Goal: Information Seeking & Learning: Learn about a topic

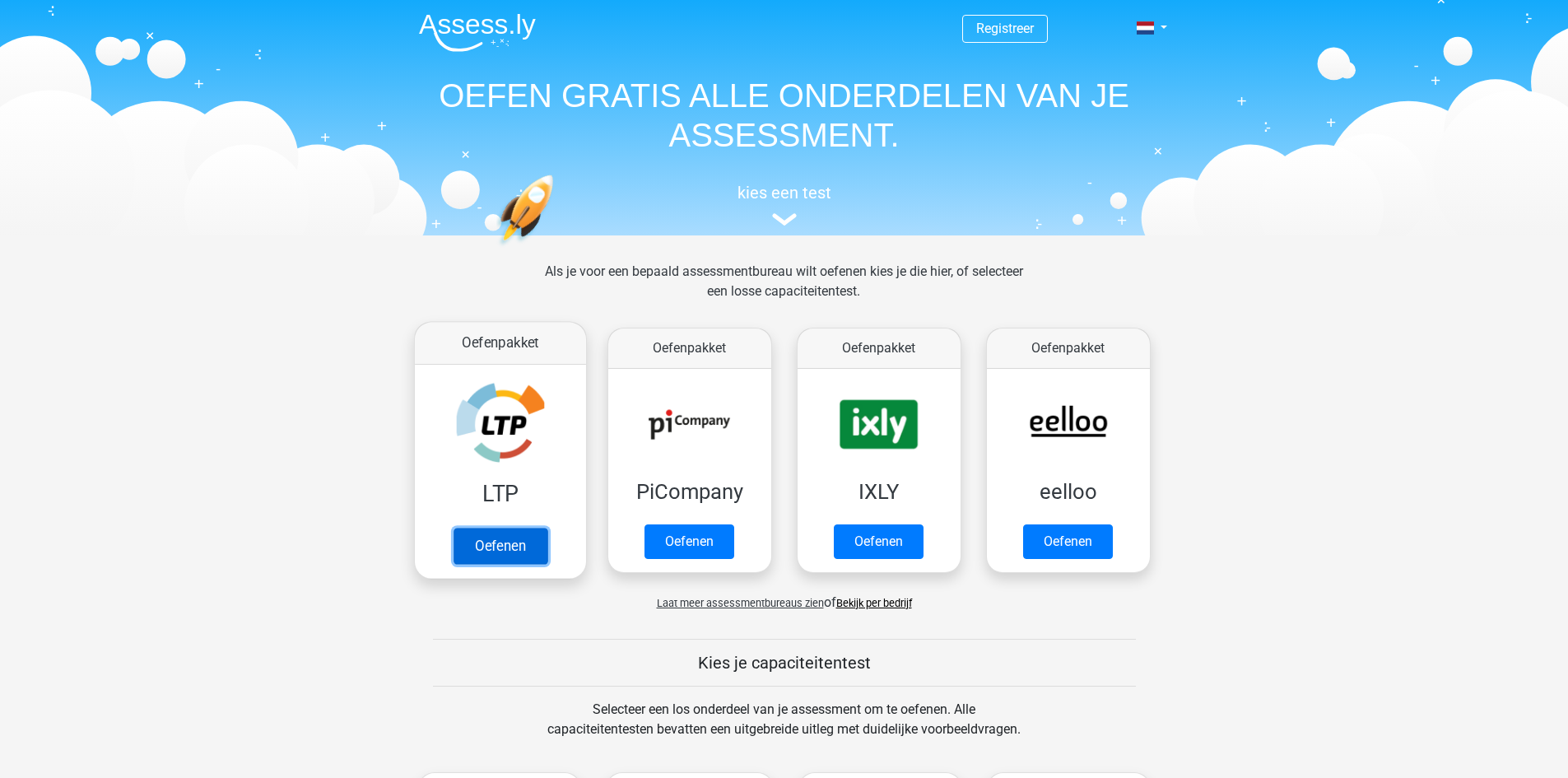
click at [493, 532] on link "Oefenen" at bounding box center [500, 546] width 94 height 36
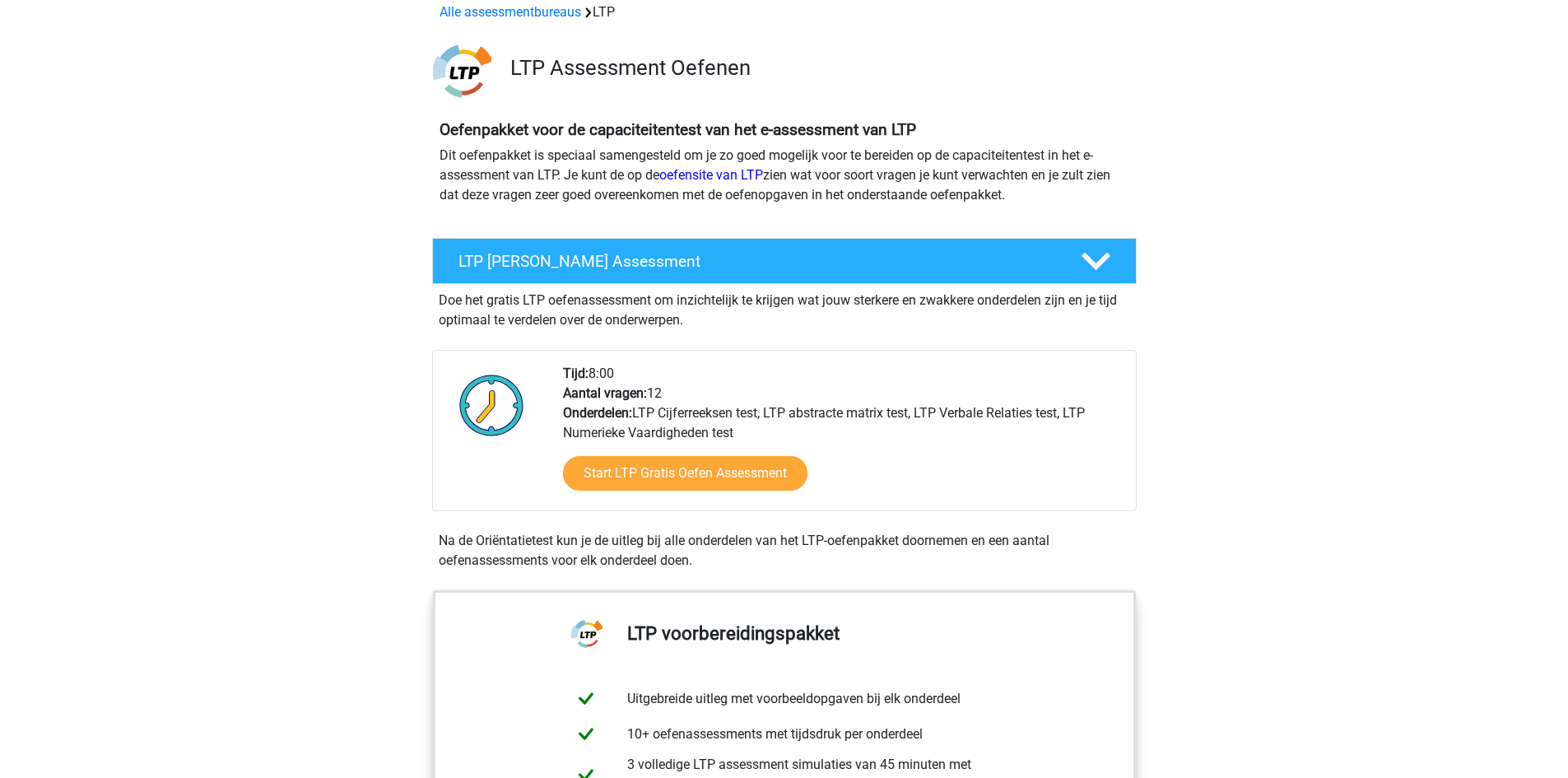
scroll to position [82, 0]
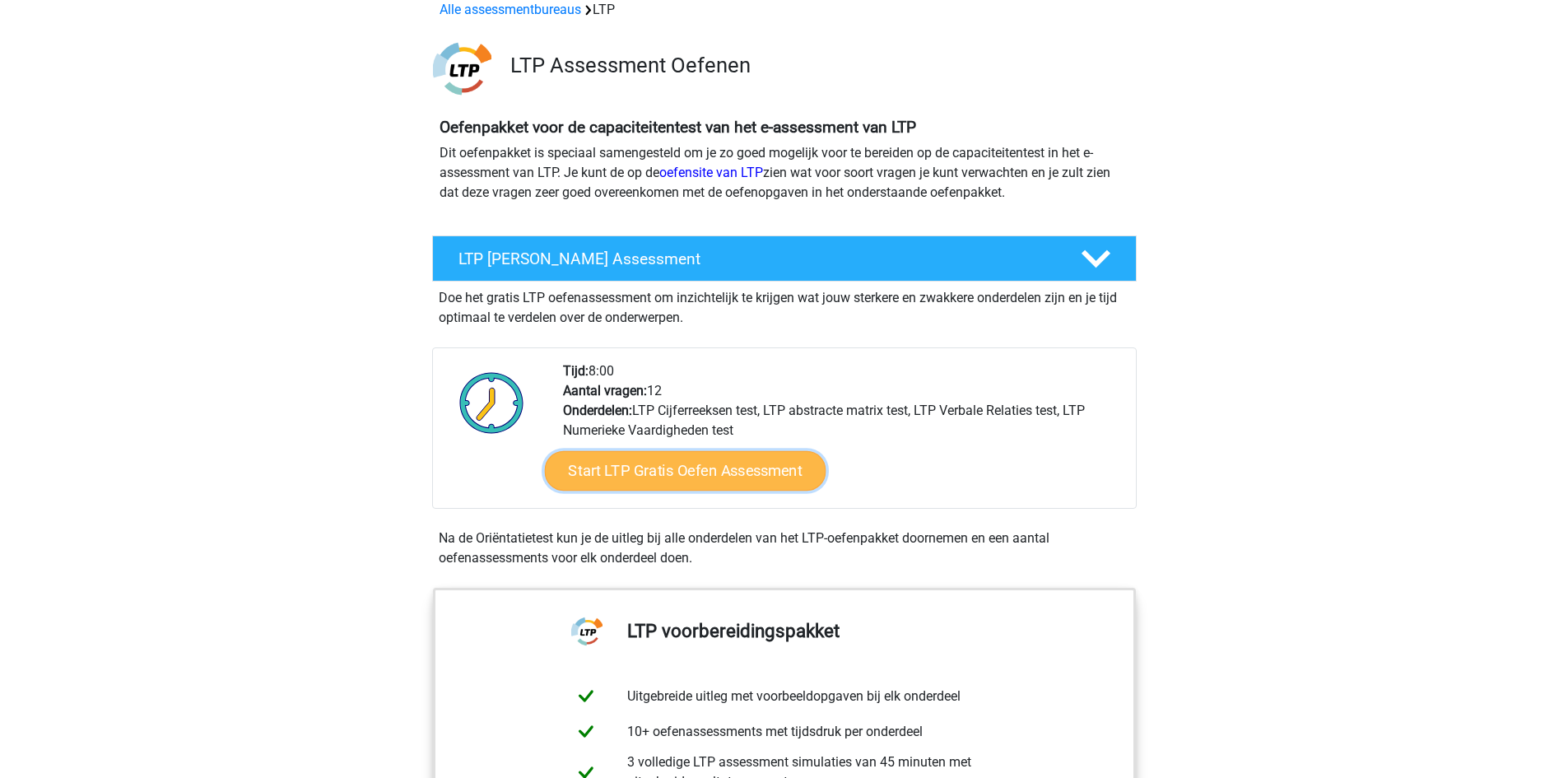
click at [706, 477] on link "Start LTP Gratis Oefen Assessment" at bounding box center [685, 471] width 282 height 40
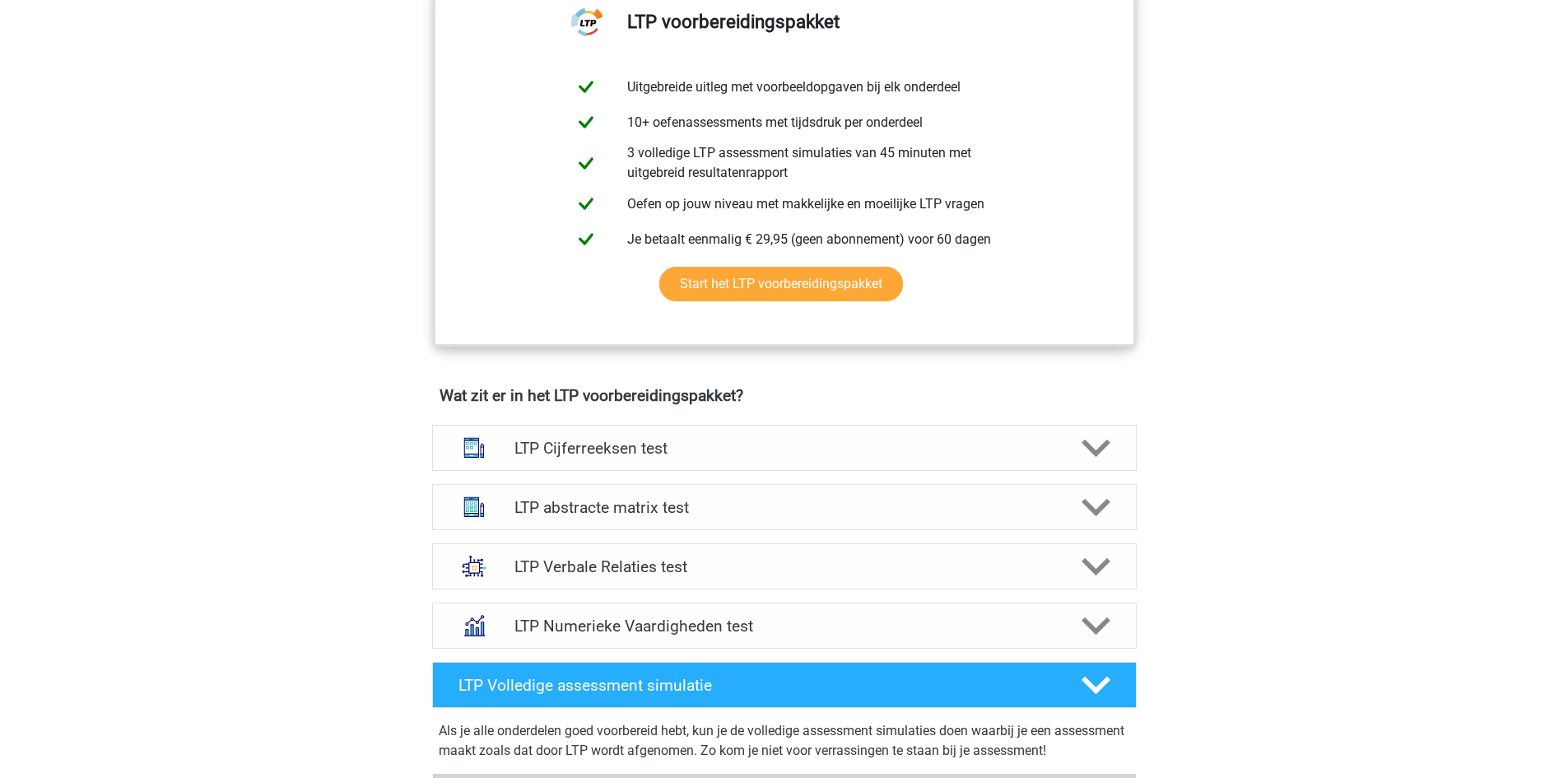
scroll to position [741, 0]
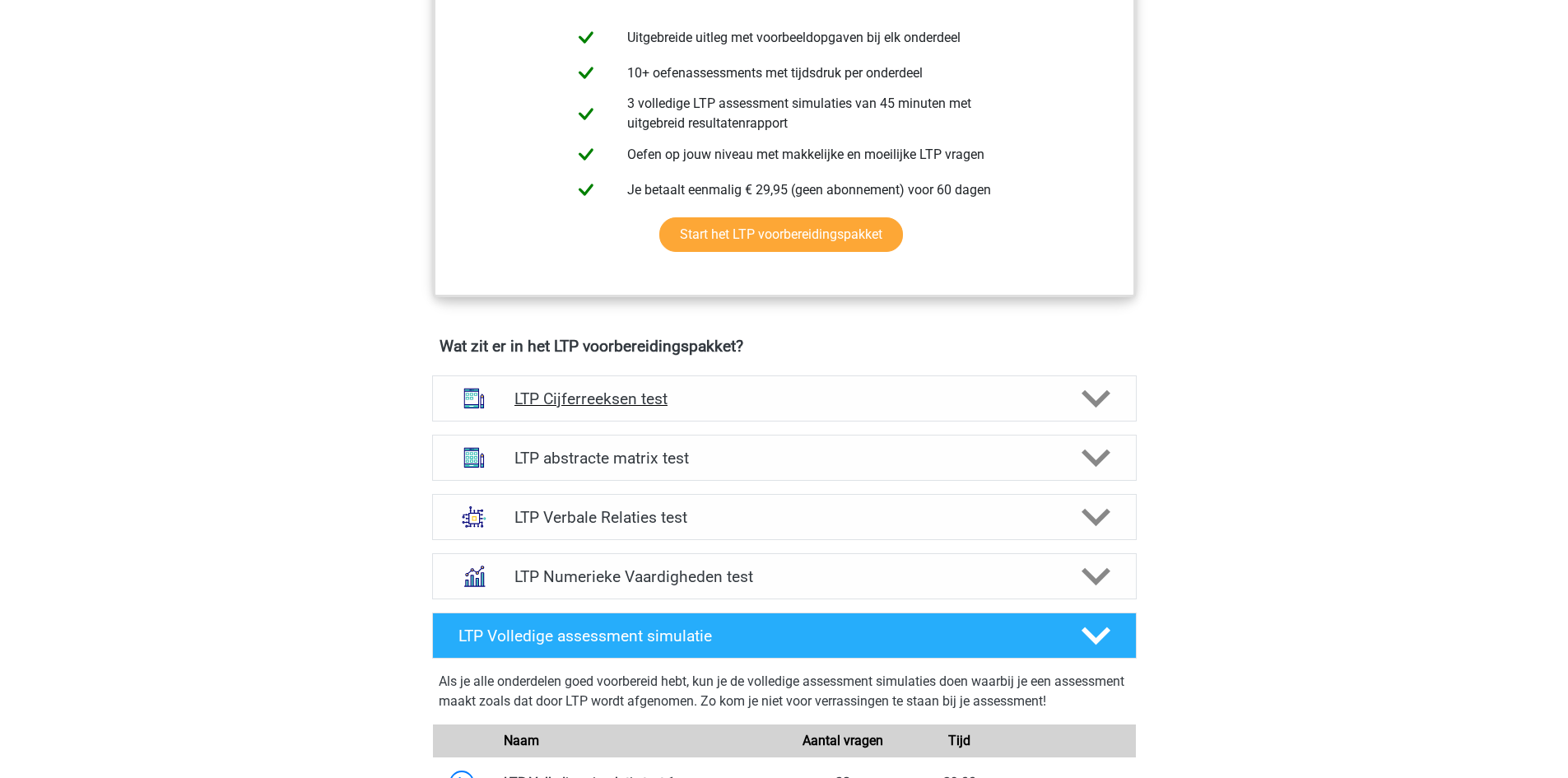
click at [647, 403] on h4 "LTP Cijferreeksen test" at bounding box center [784, 399] width 539 height 19
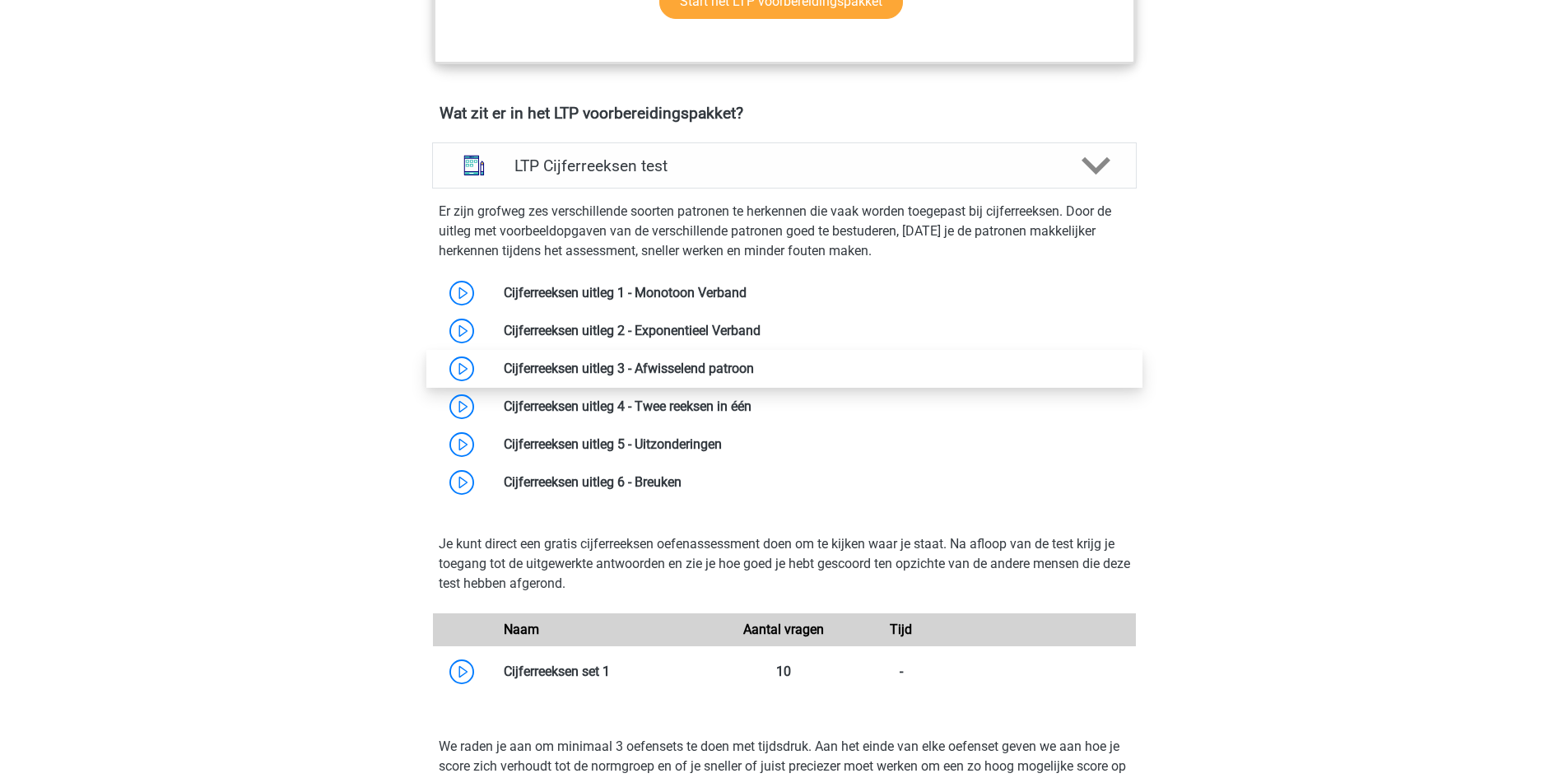
scroll to position [906, 0]
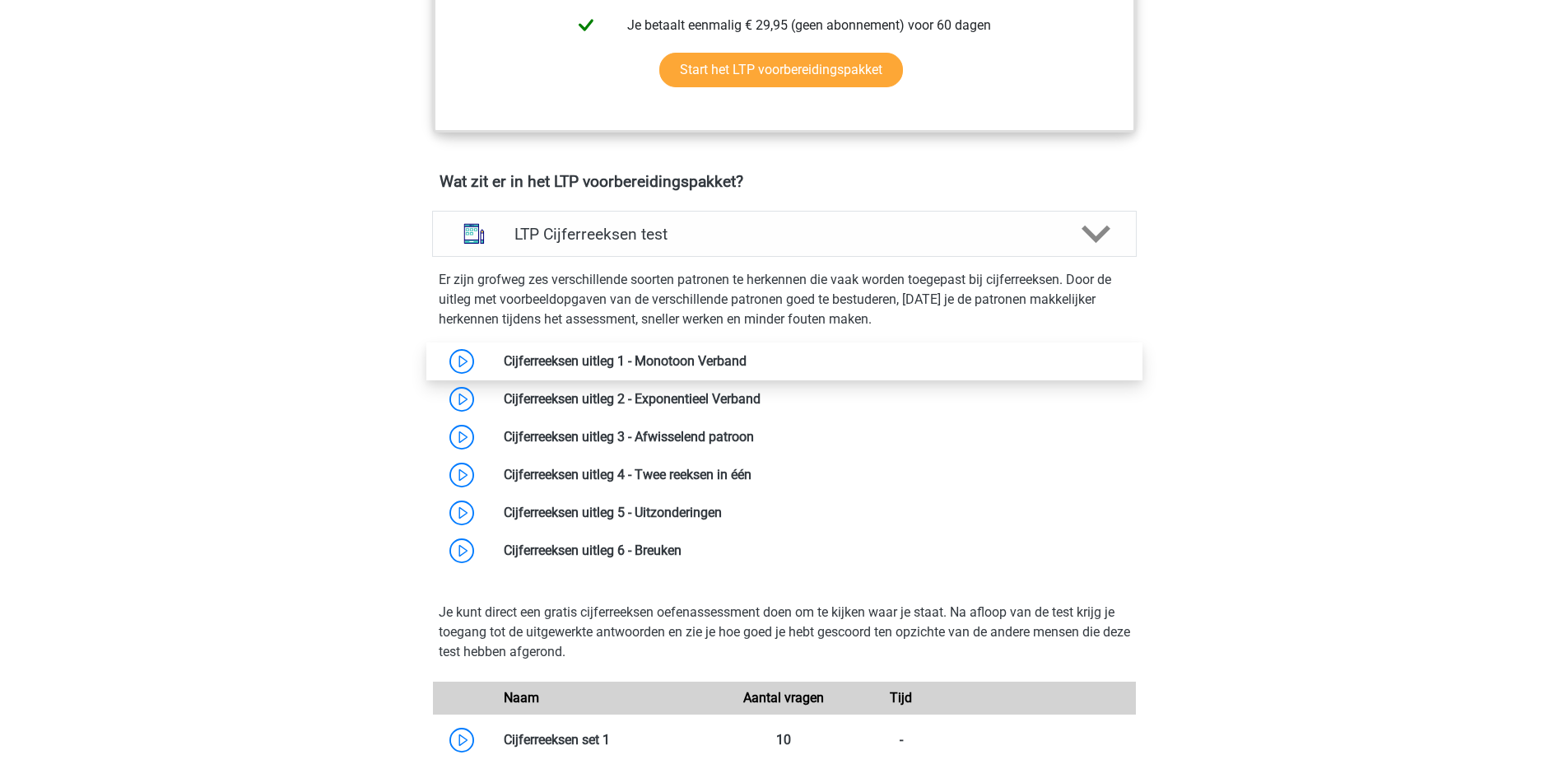
click at [746, 365] on link at bounding box center [746, 361] width 0 height 15
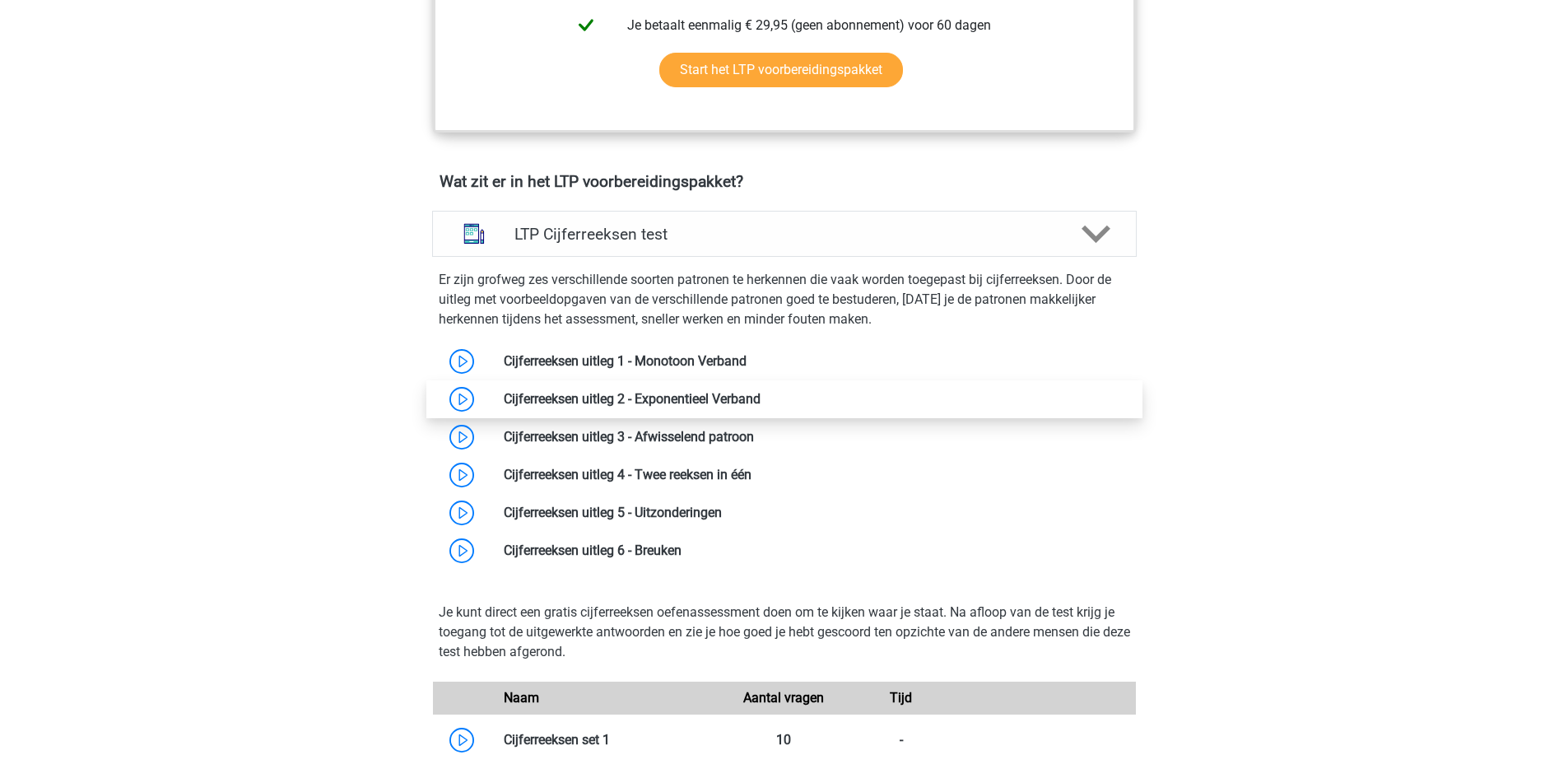
click at [761, 391] on link at bounding box center [761, 399] width 0 height 15
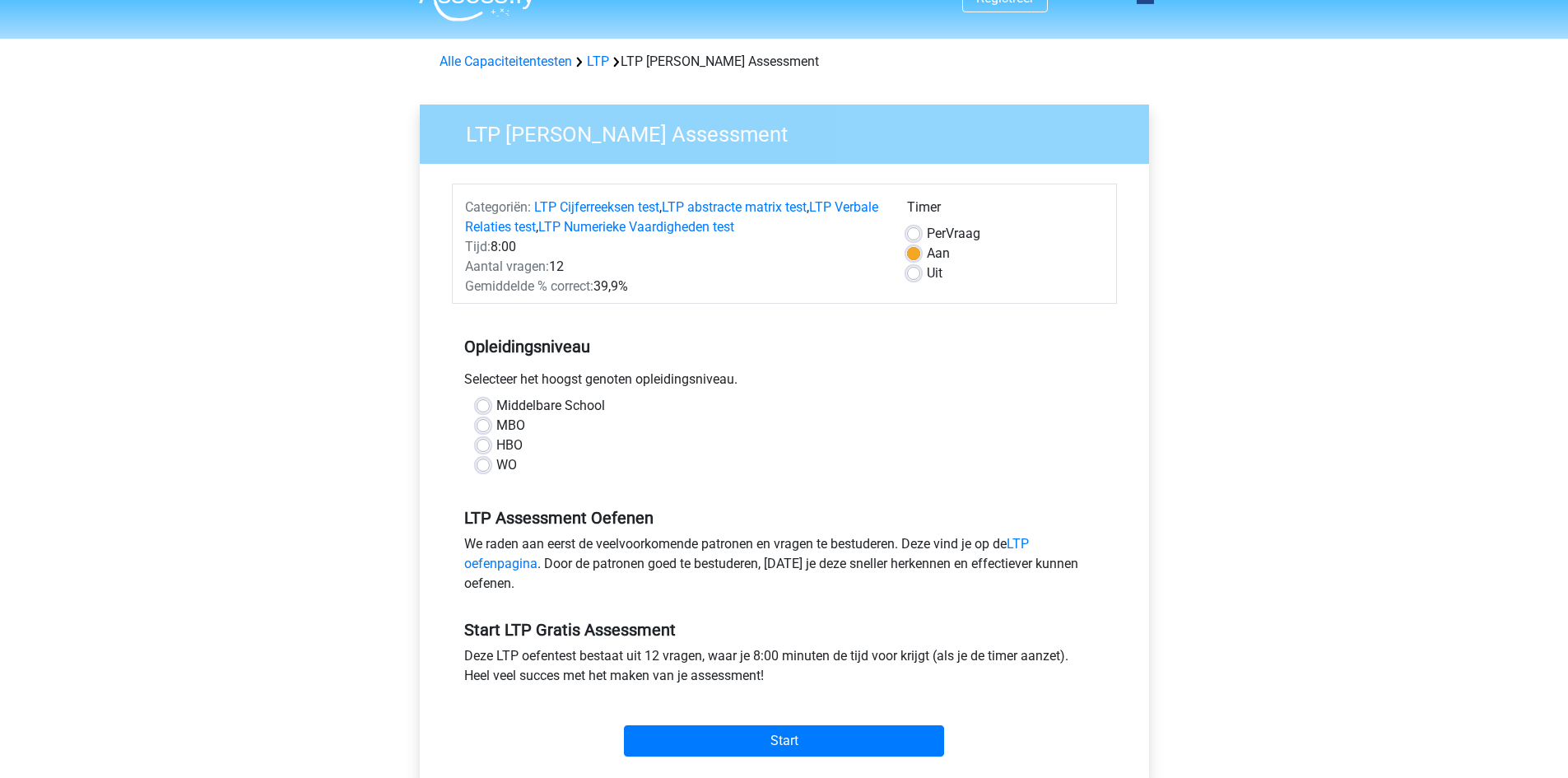
scroll to position [82, 0]
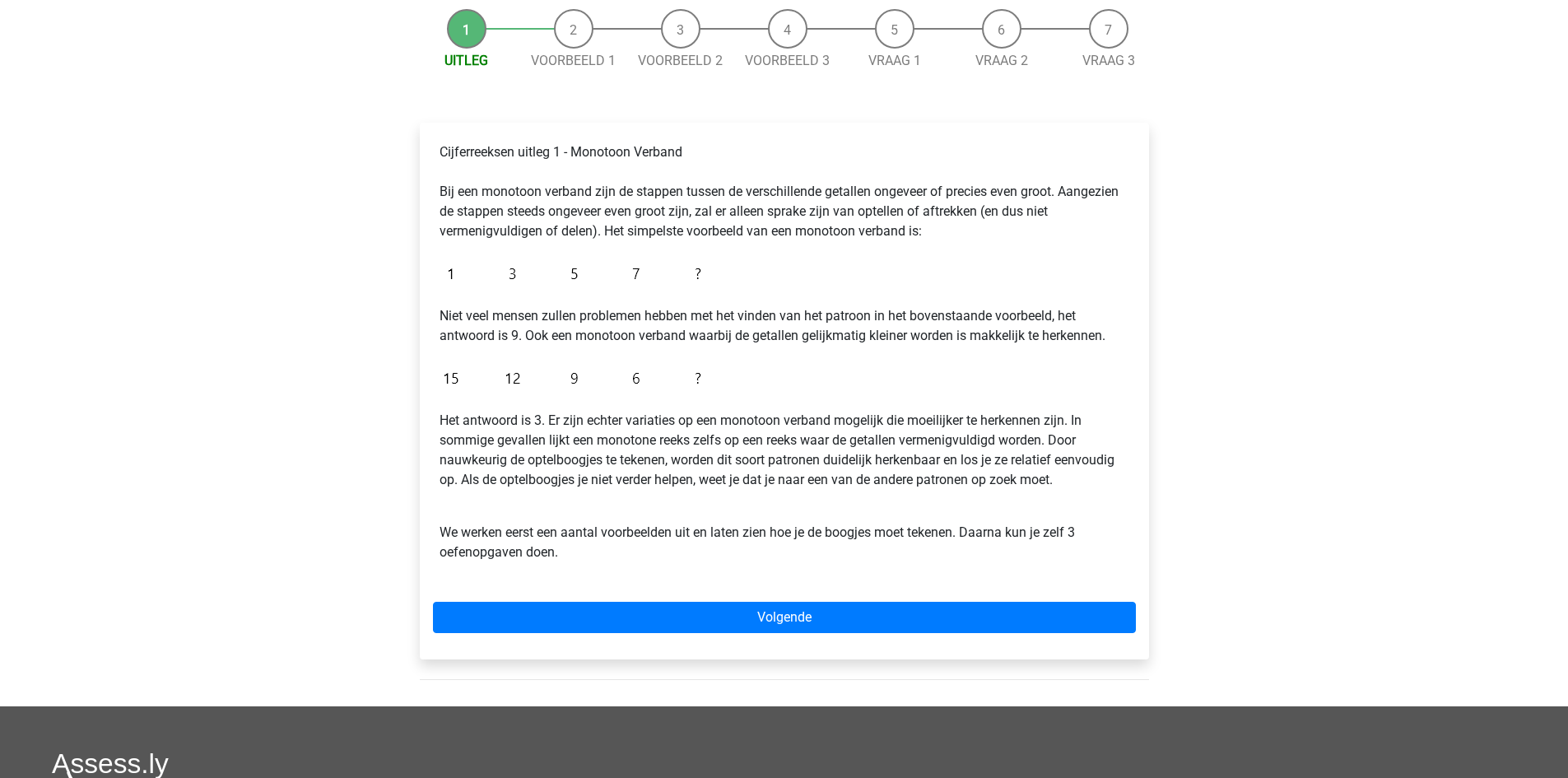
scroll to position [165, 0]
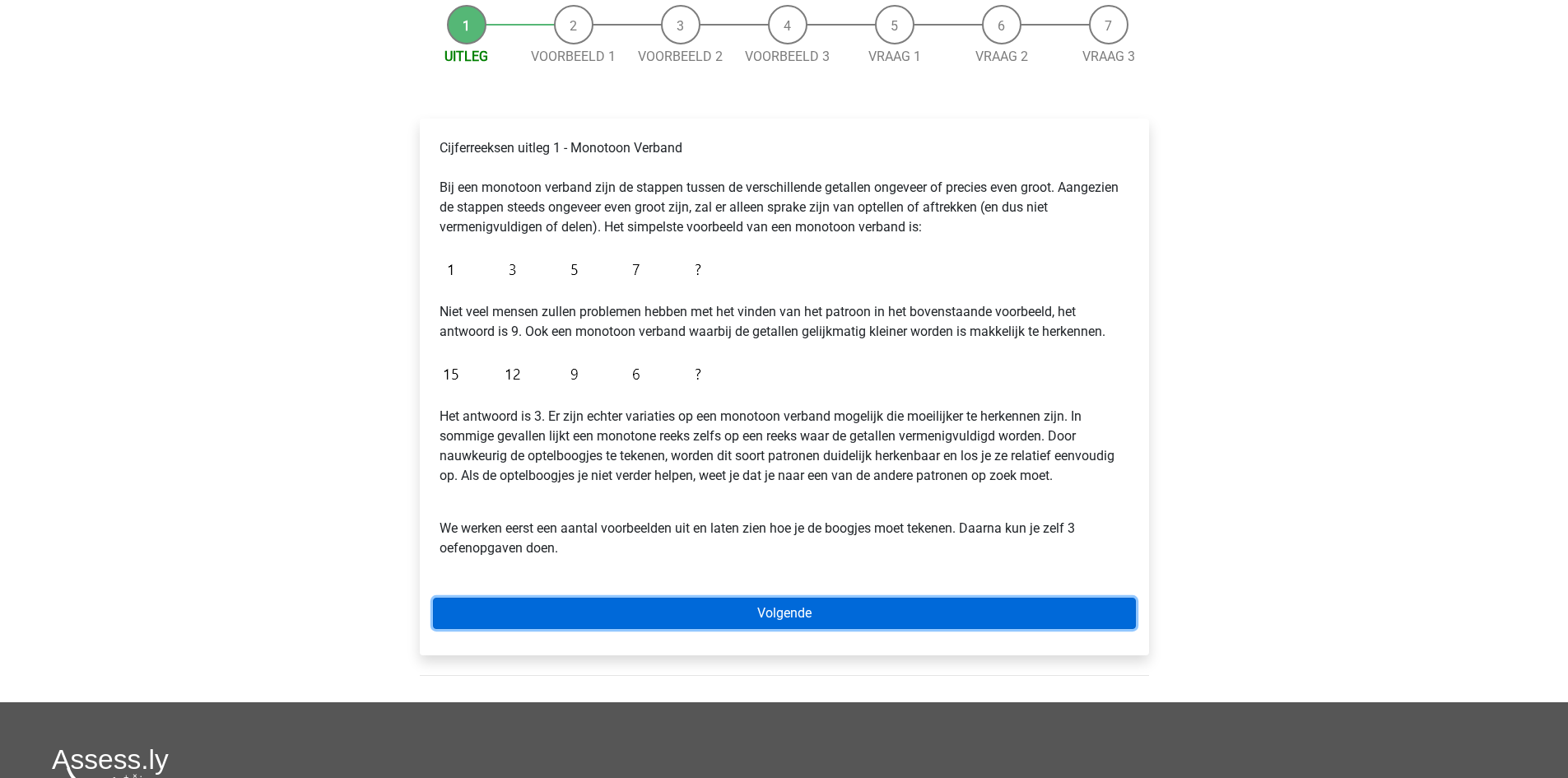
click at [766, 603] on link "Volgende" at bounding box center [784, 613] width 704 height 31
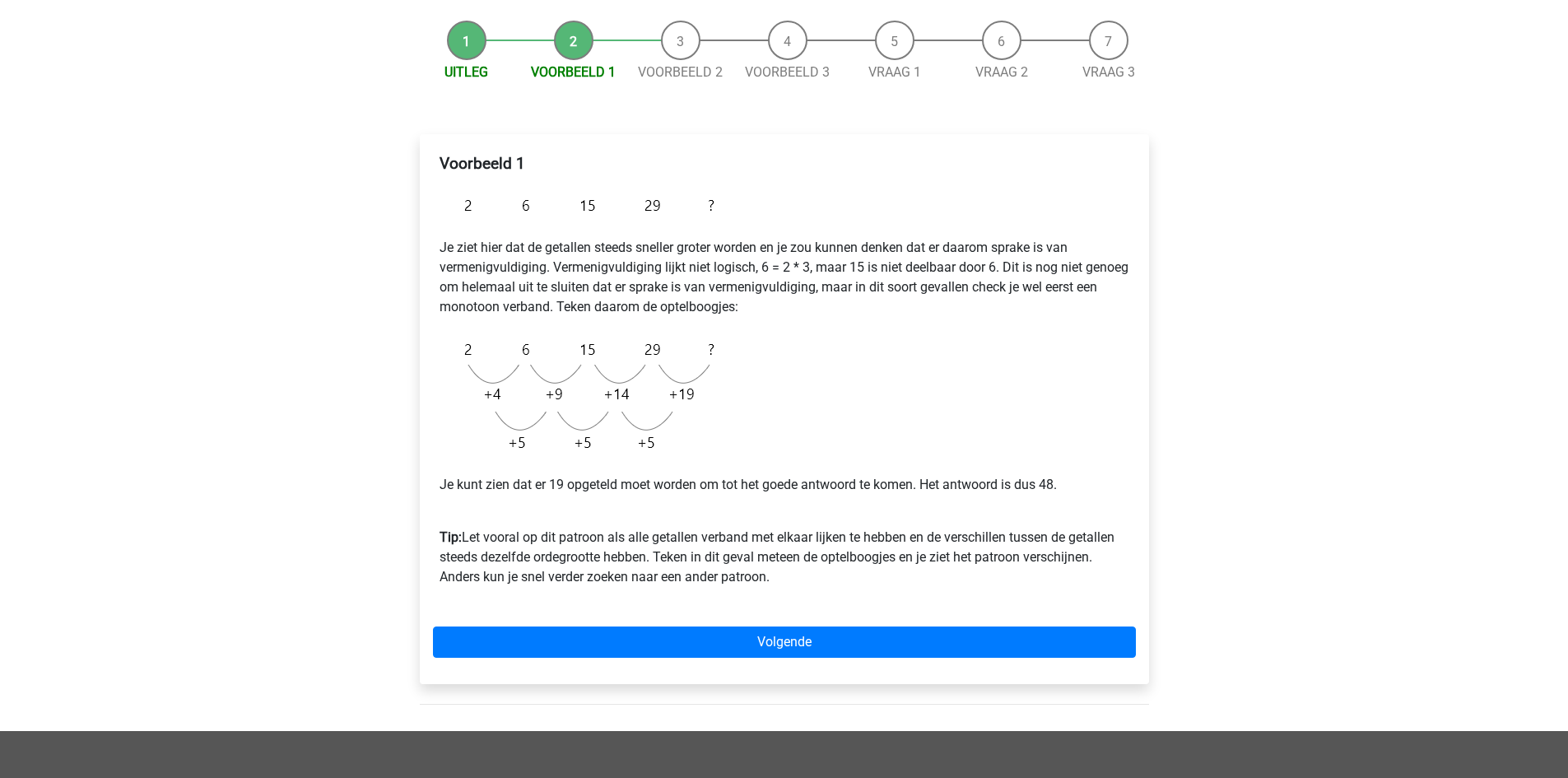
scroll to position [165, 0]
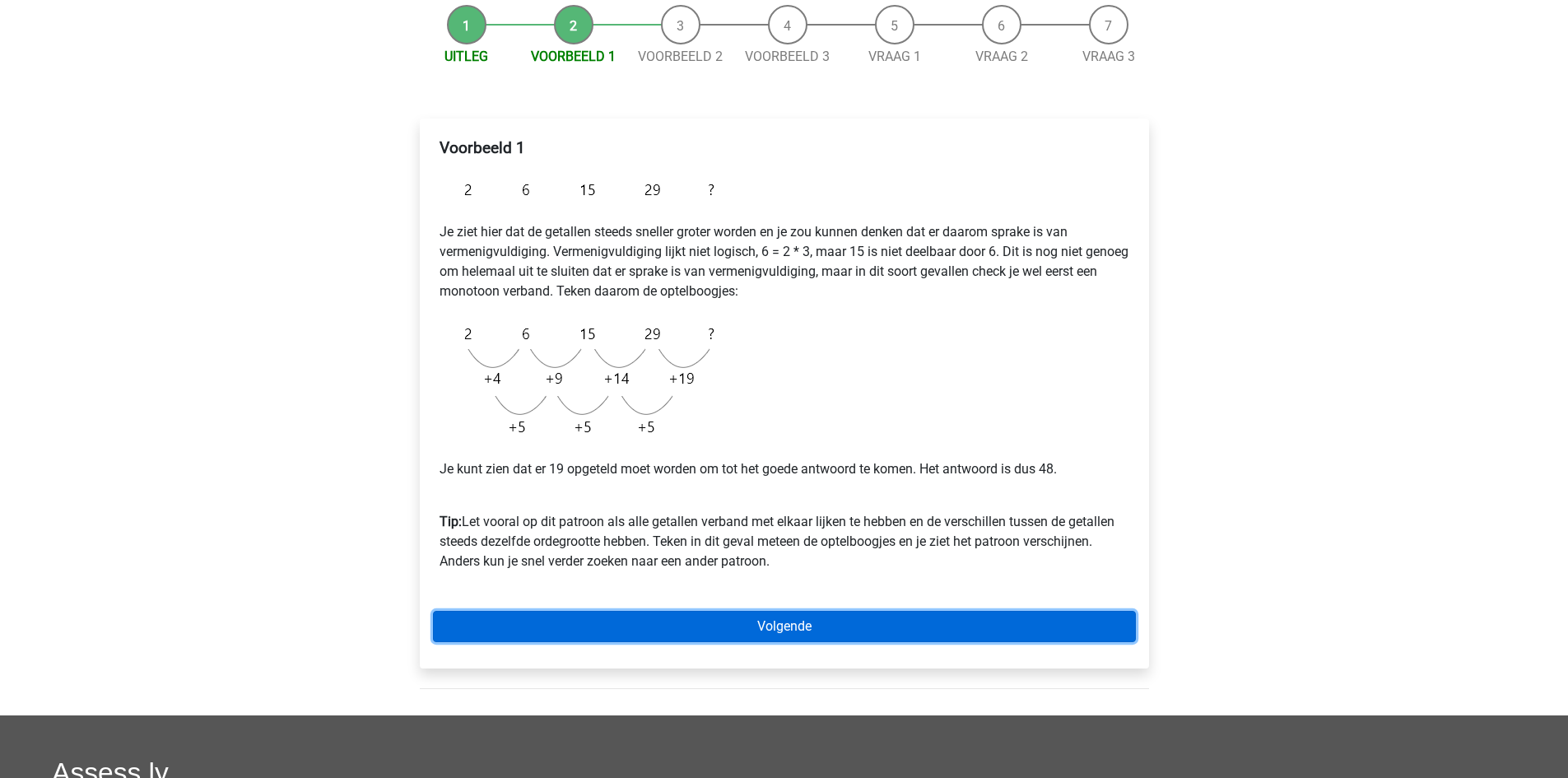
click at [743, 617] on link "Volgende" at bounding box center [784, 627] width 704 height 31
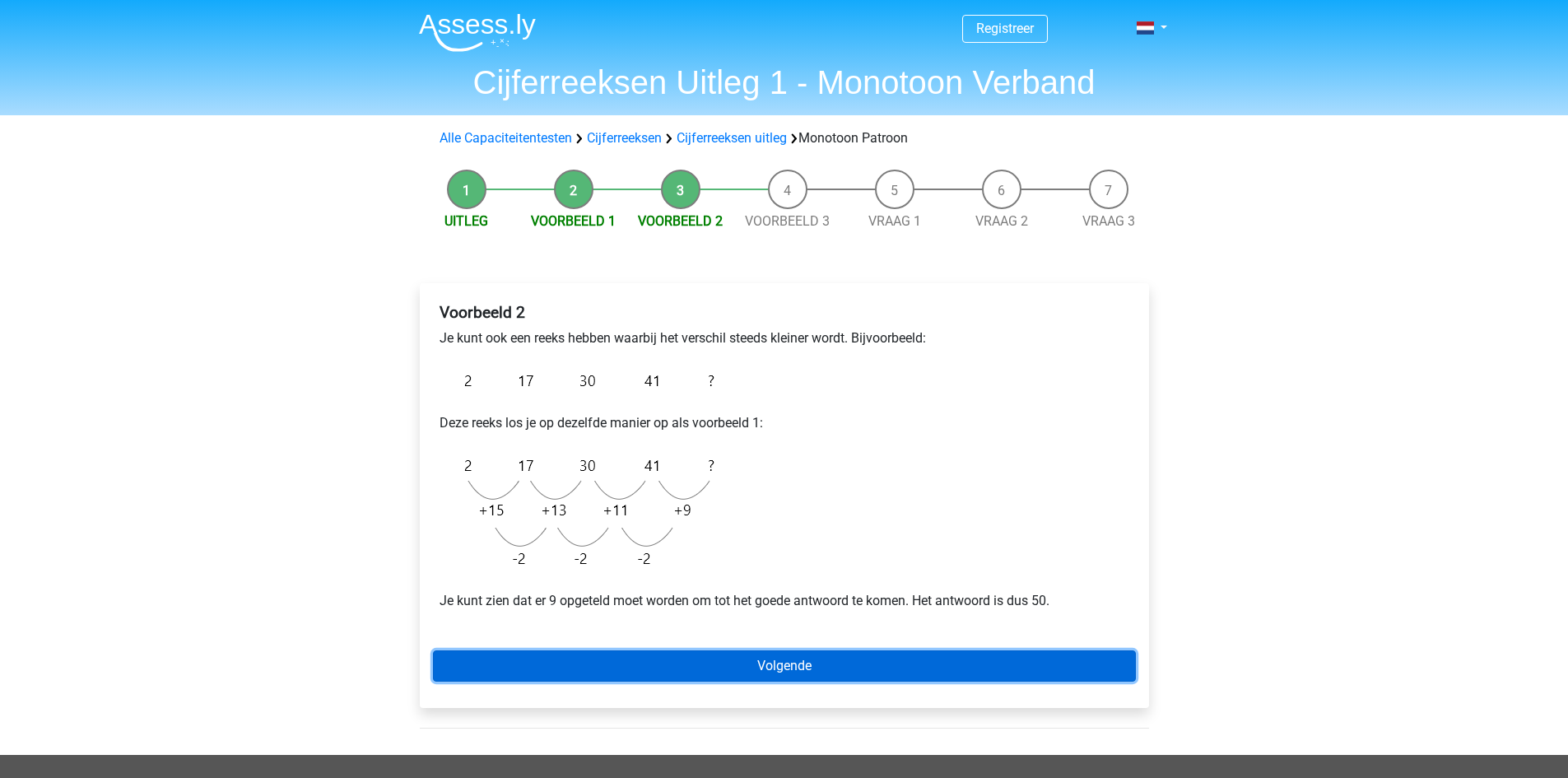
click at [746, 661] on link "Volgende" at bounding box center [784, 666] width 704 height 31
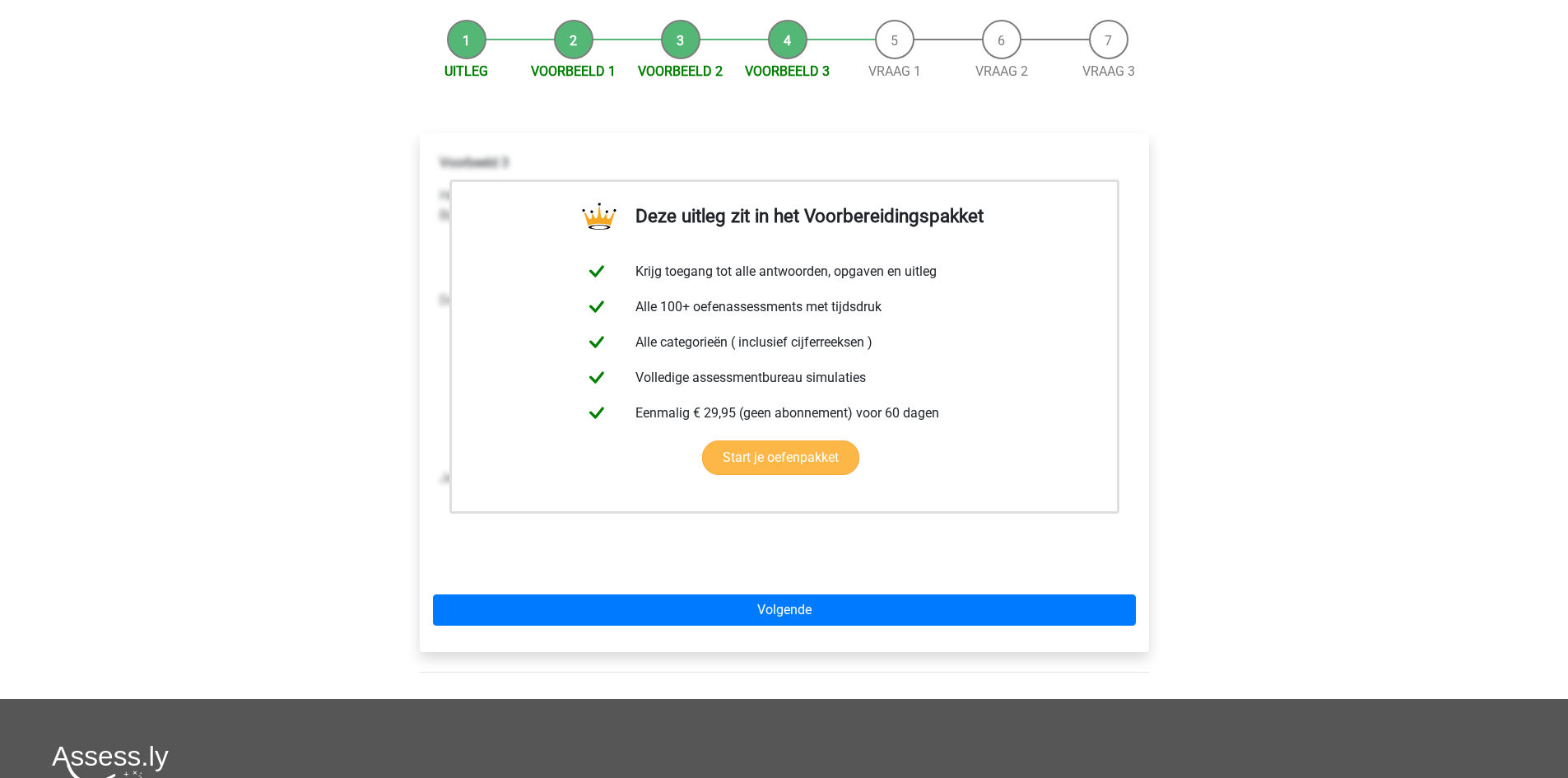
scroll to position [165, 0]
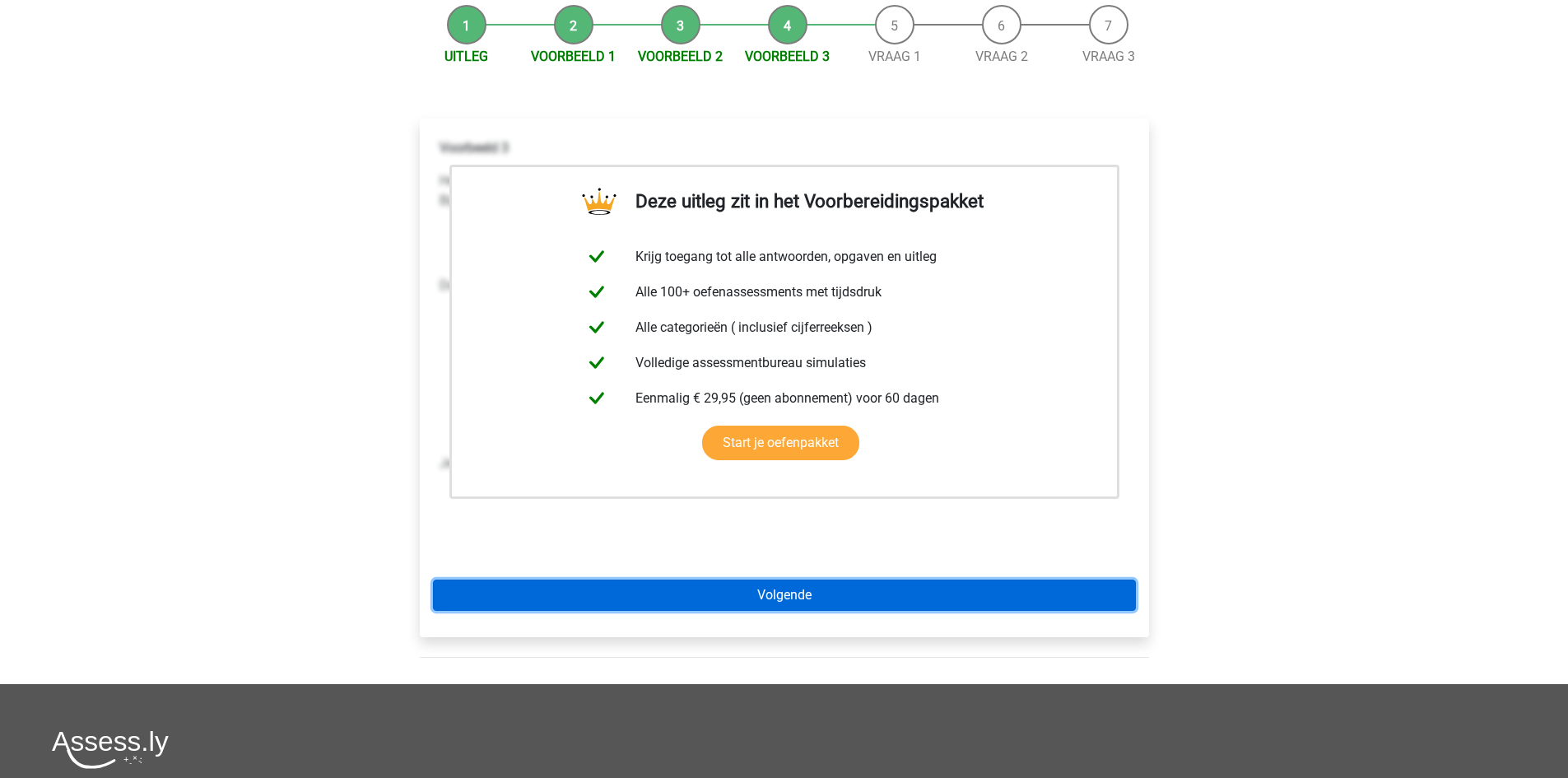
click at [895, 595] on link "Volgende" at bounding box center [784, 595] width 704 height 31
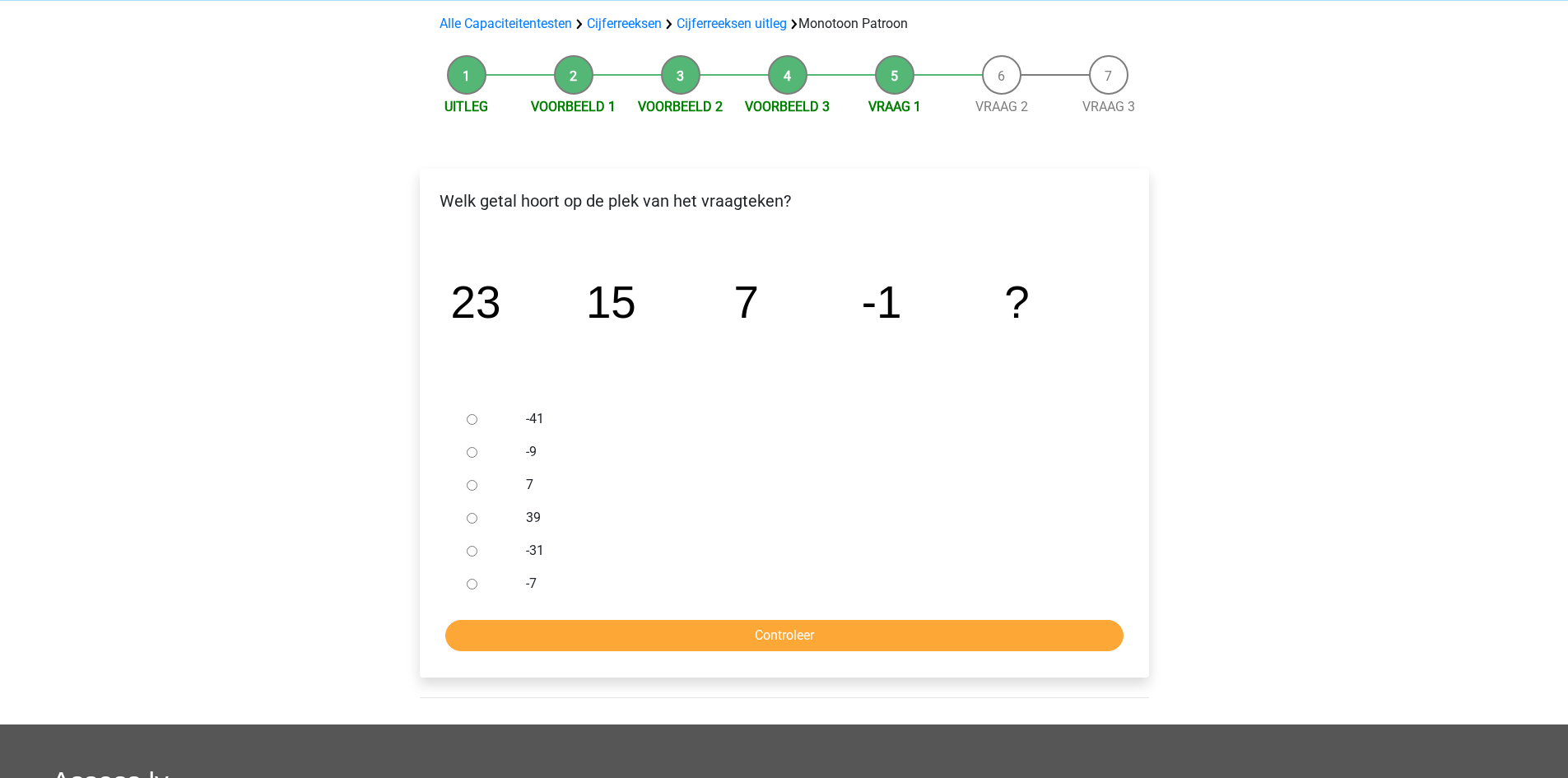
scroll to position [165, 0]
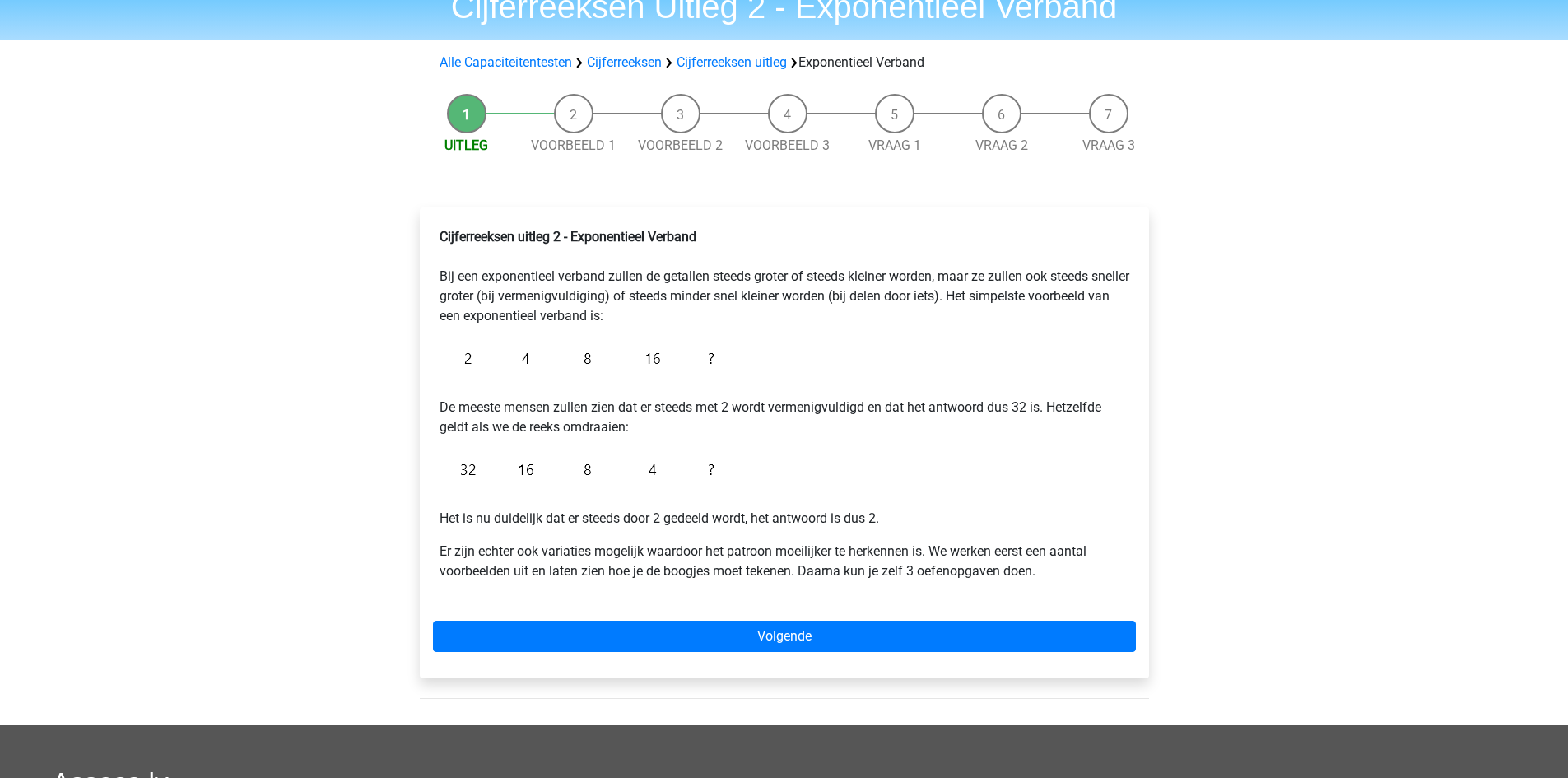
scroll to position [82, 0]
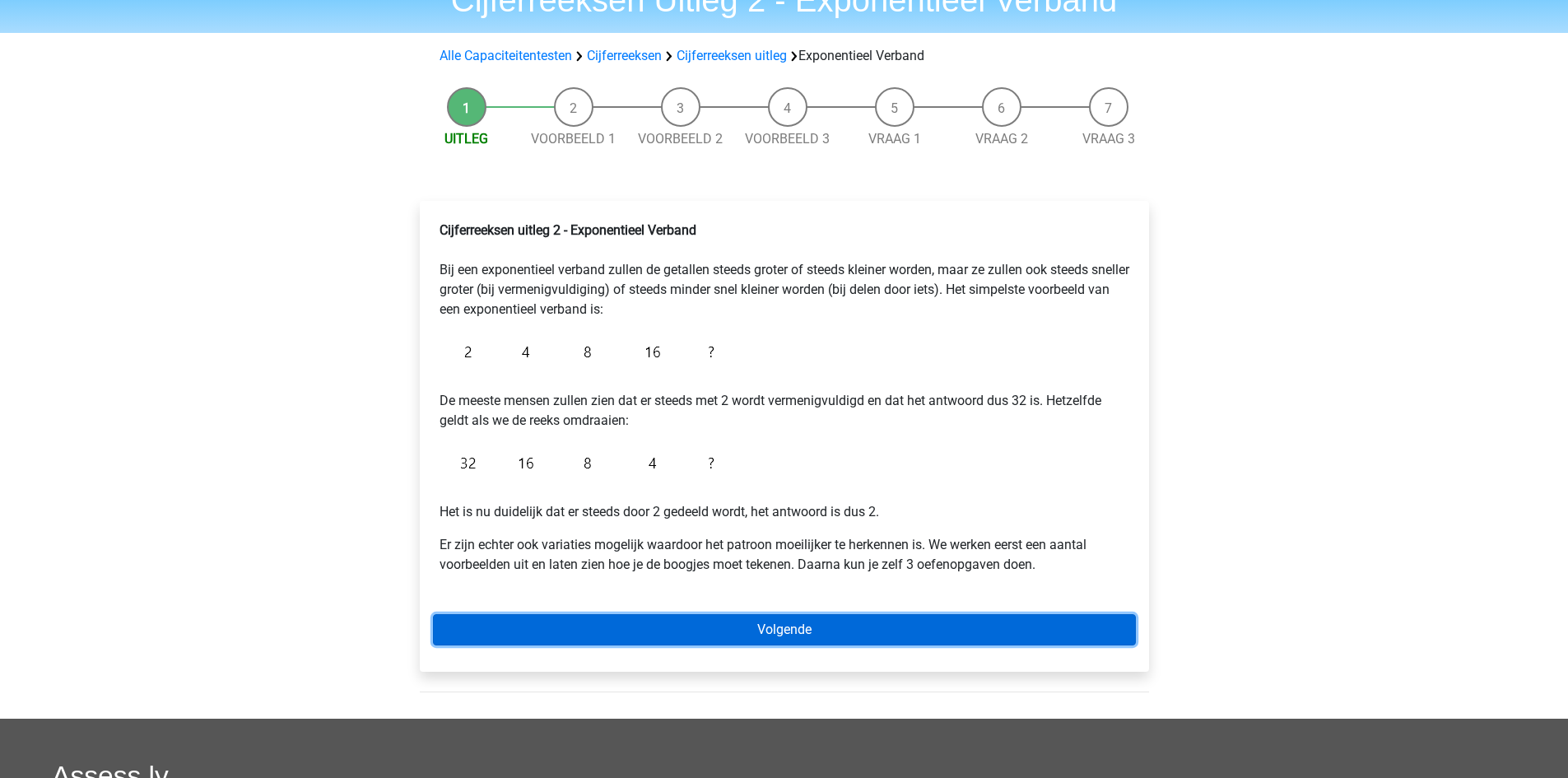
click at [707, 620] on link "Volgende" at bounding box center [784, 629] width 704 height 31
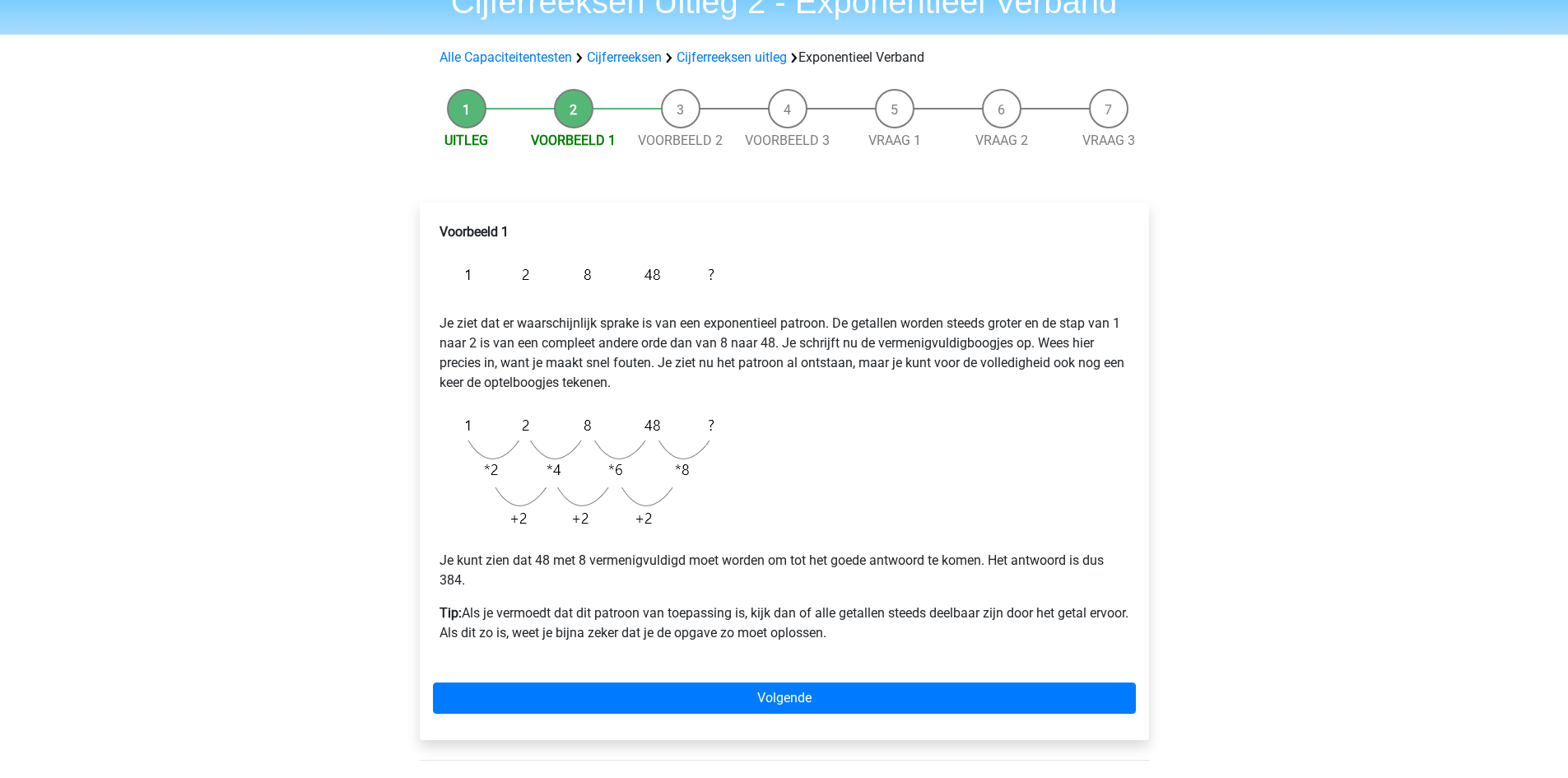
scroll to position [82, 0]
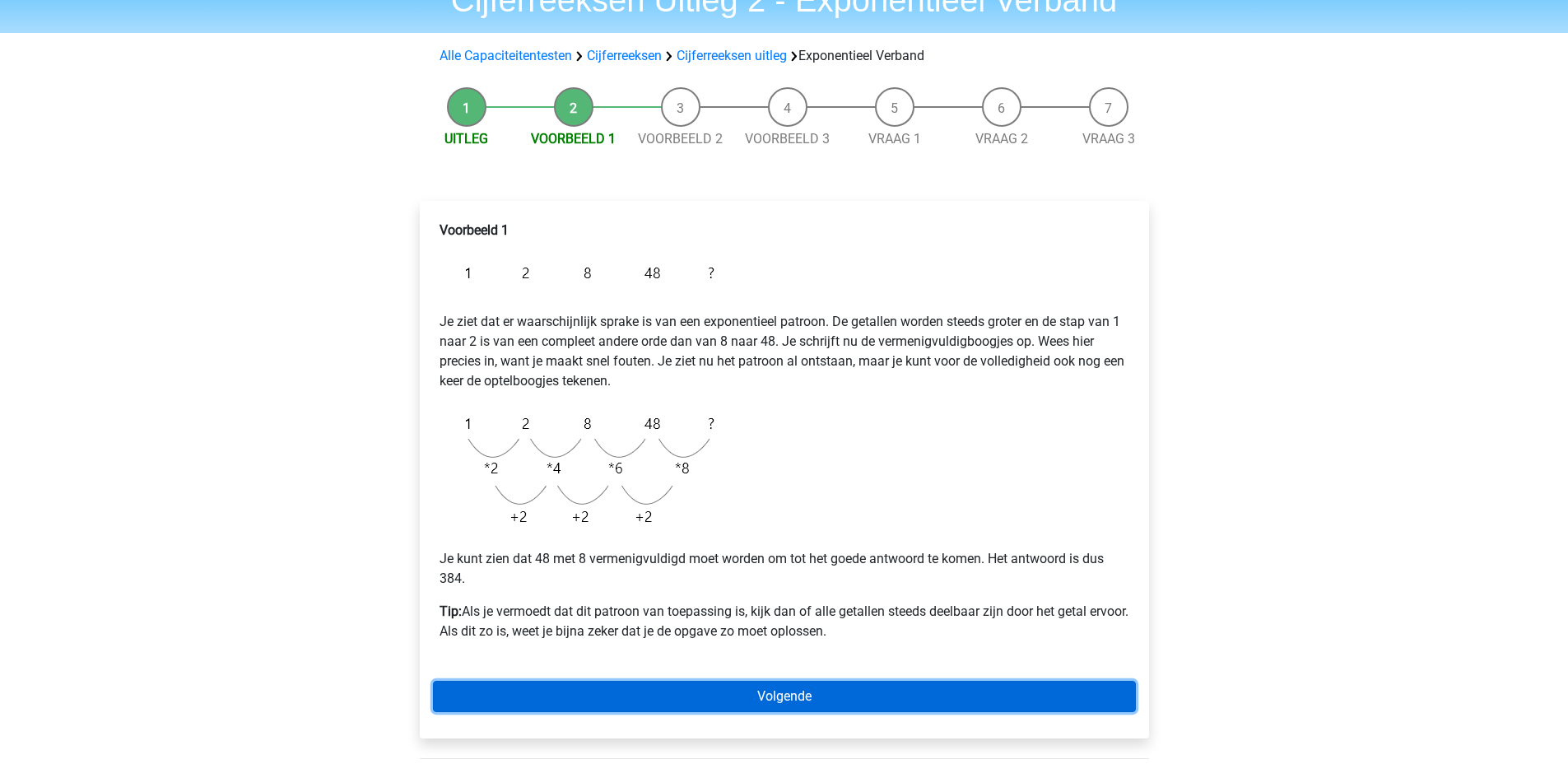
click at [645, 698] on link "Volgende" at bounding box center [784, 696] width 704 height 31
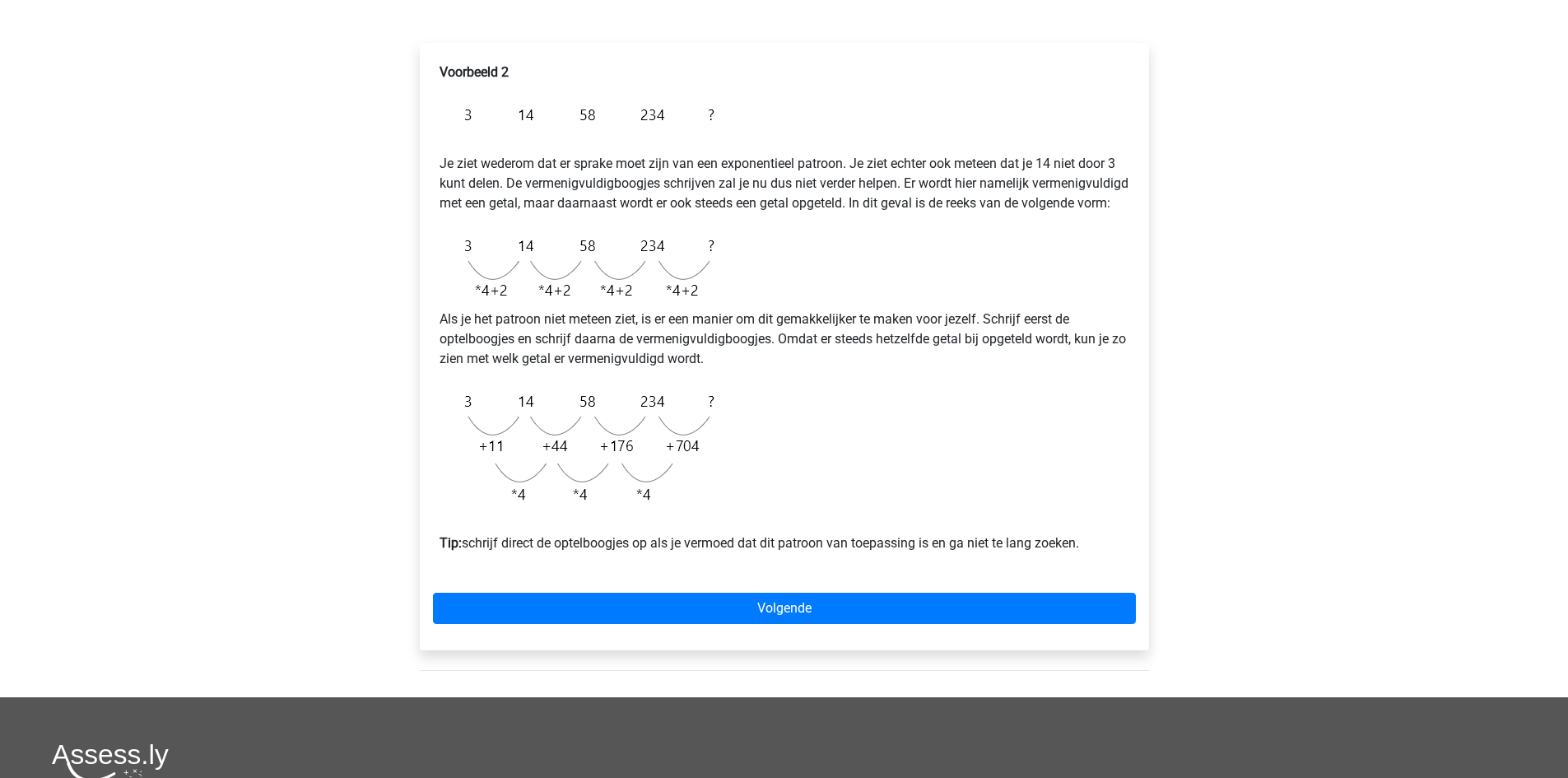
scroll to position [247, 0]
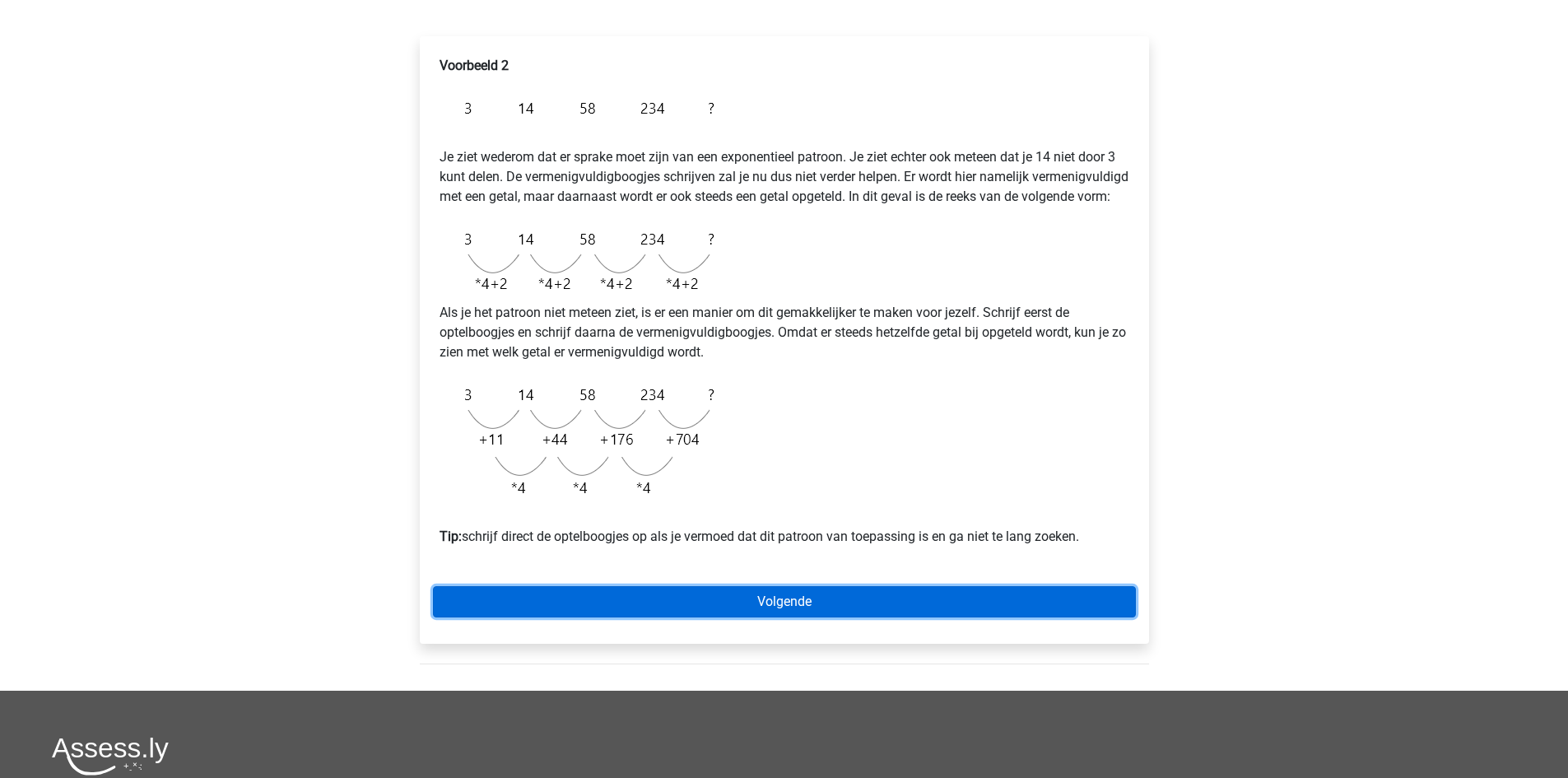
click at [759, 617] on link "Volgende" at bounding box center [784, 602] width 704 height 31
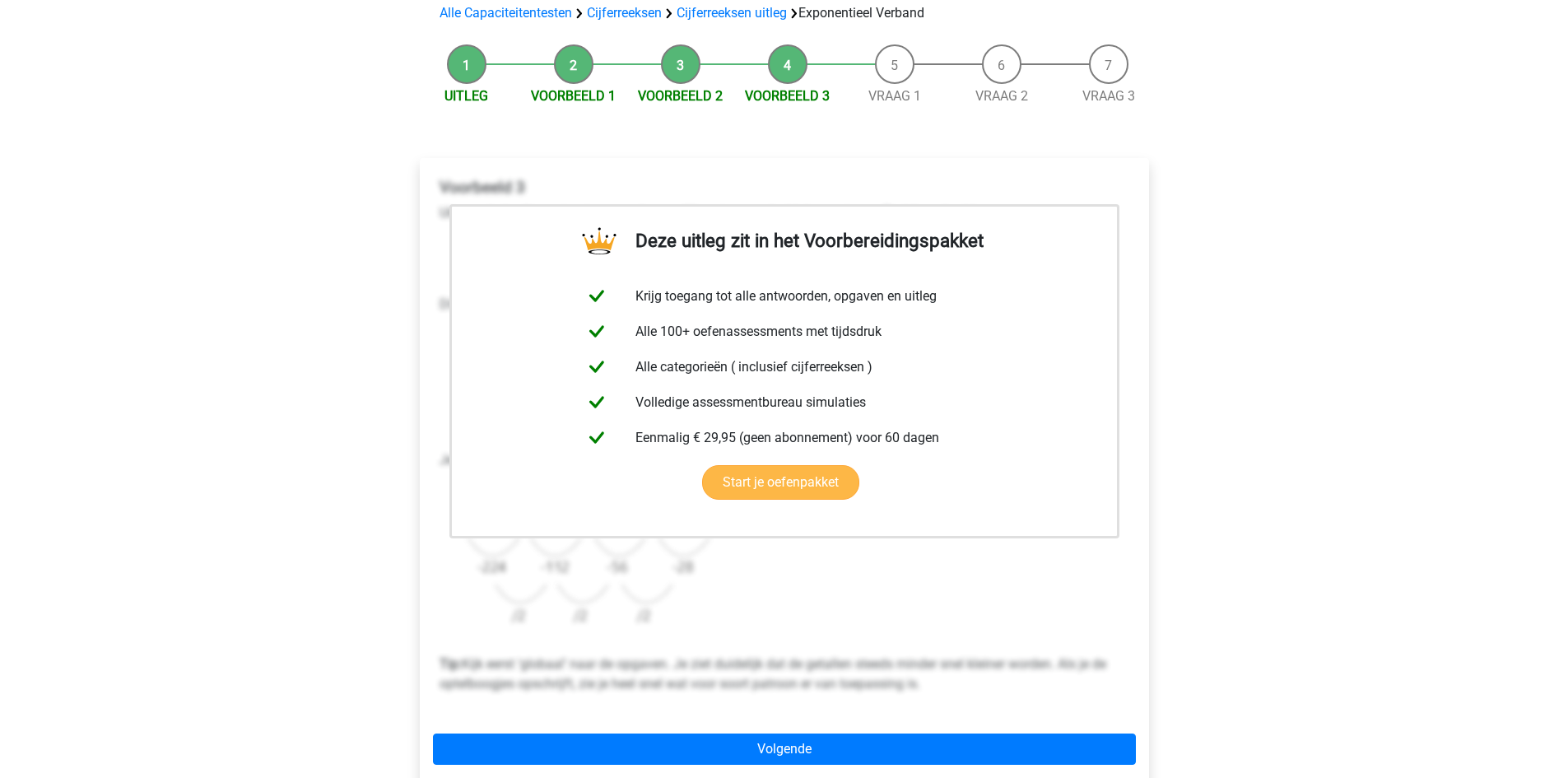
scroll to position [247, 0]
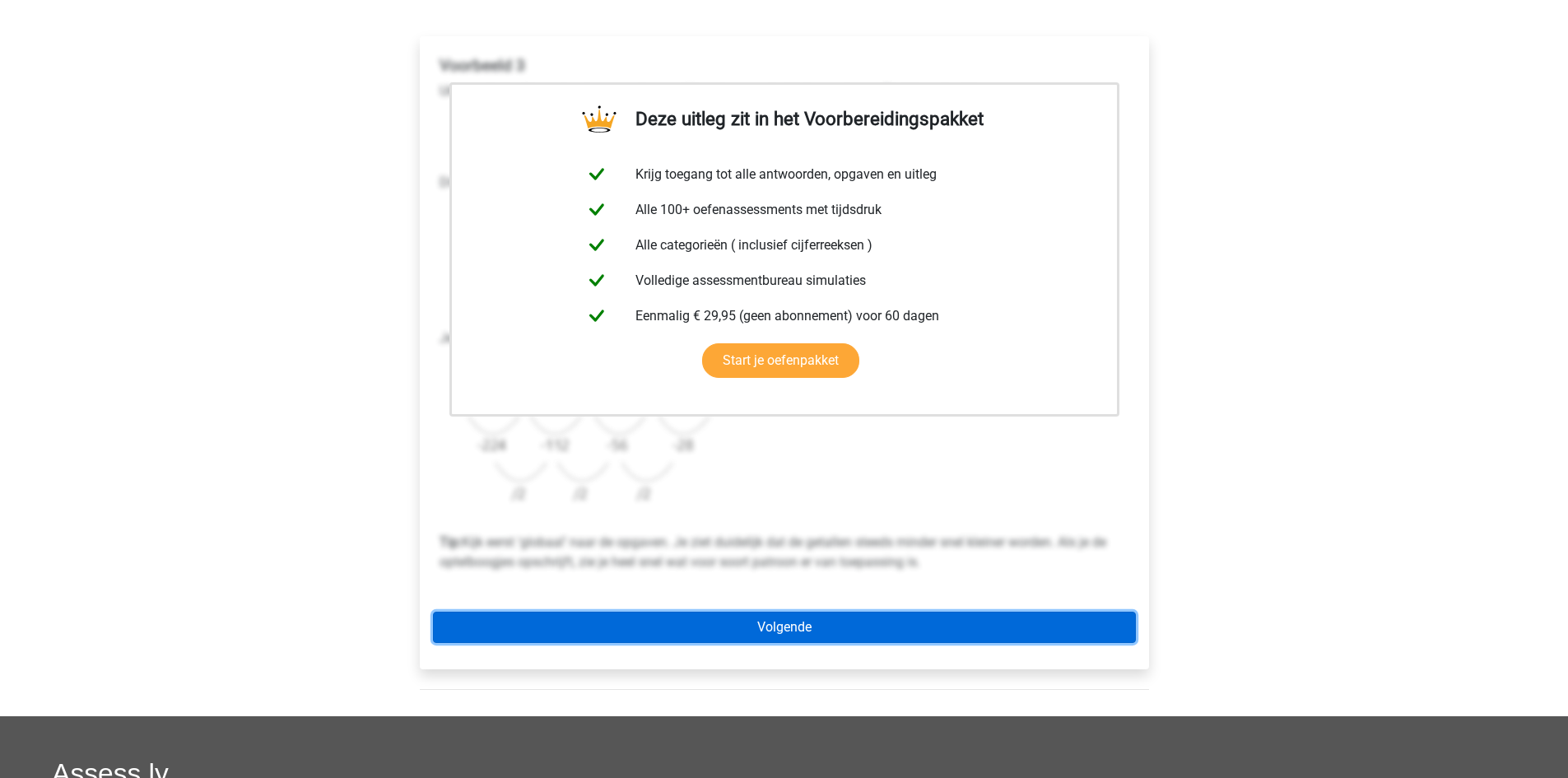
click at [787, 612] on link "Volgende" at bounding box center [784, 628] width 704 height 31
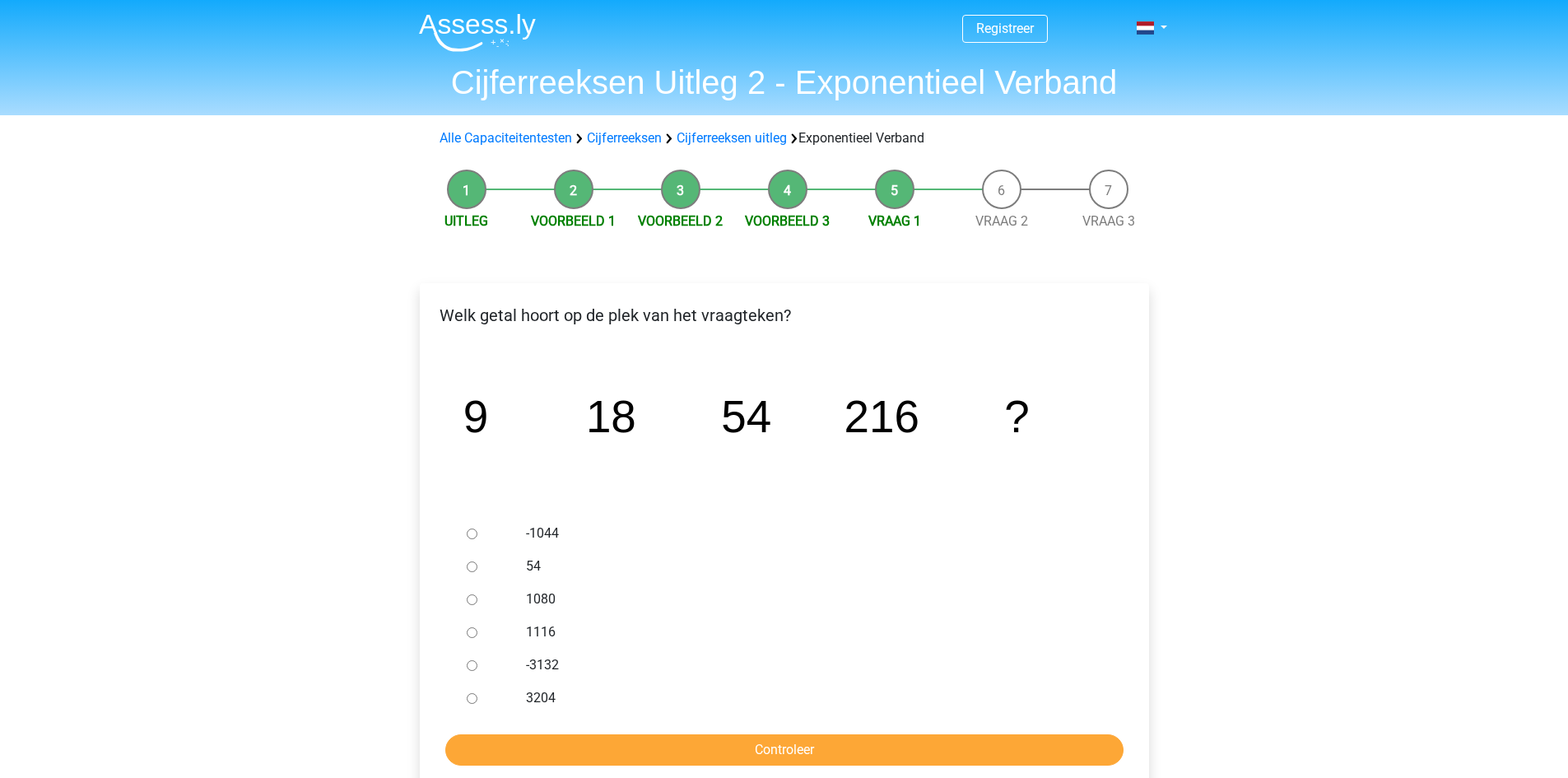
click at [800, 200] on li "Voorbeeld 3" at bounding box center [787, 200] width 107 height 62
click at [801, 218] on link "Voorbeeld 3" at bounding box center [787, 221] width 85 height 15
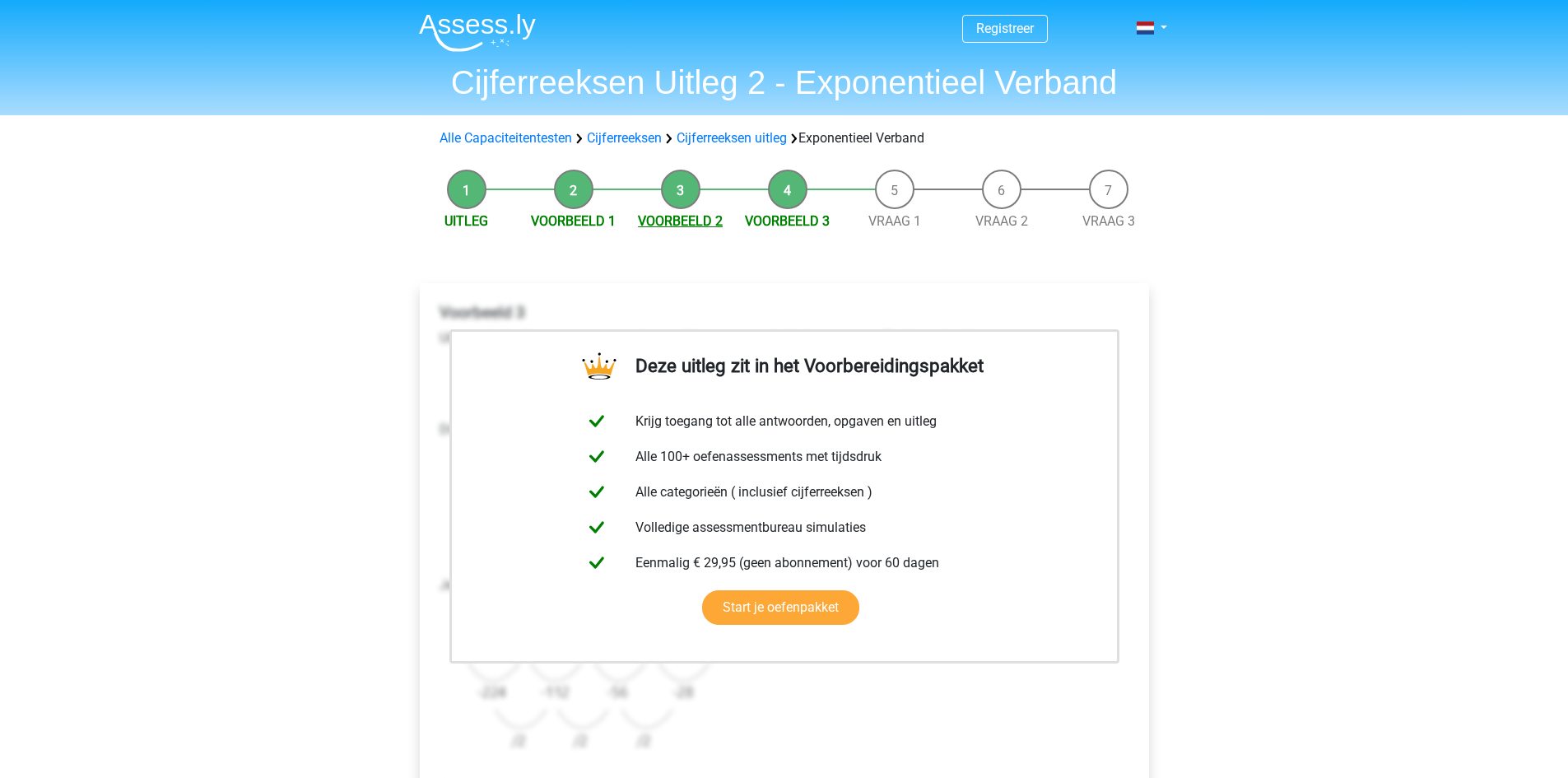
click at [693, 213] on link "Voorbeeld 2" at bounding box center [680, 221] width 85 height 15
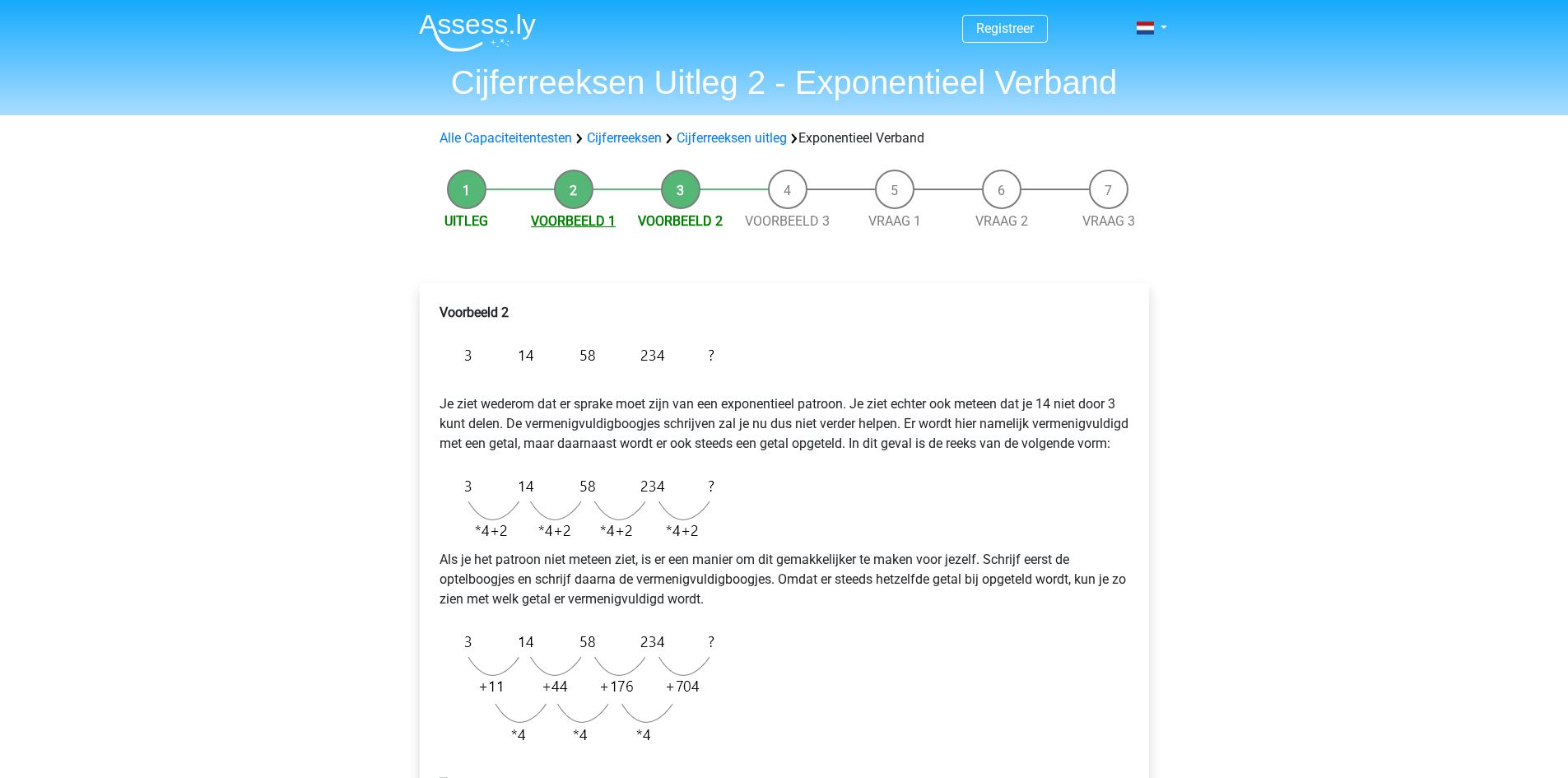
click at [591, 228] on link "Voorbeeld 1" at bounding box center [573, 221] width 85 height 15
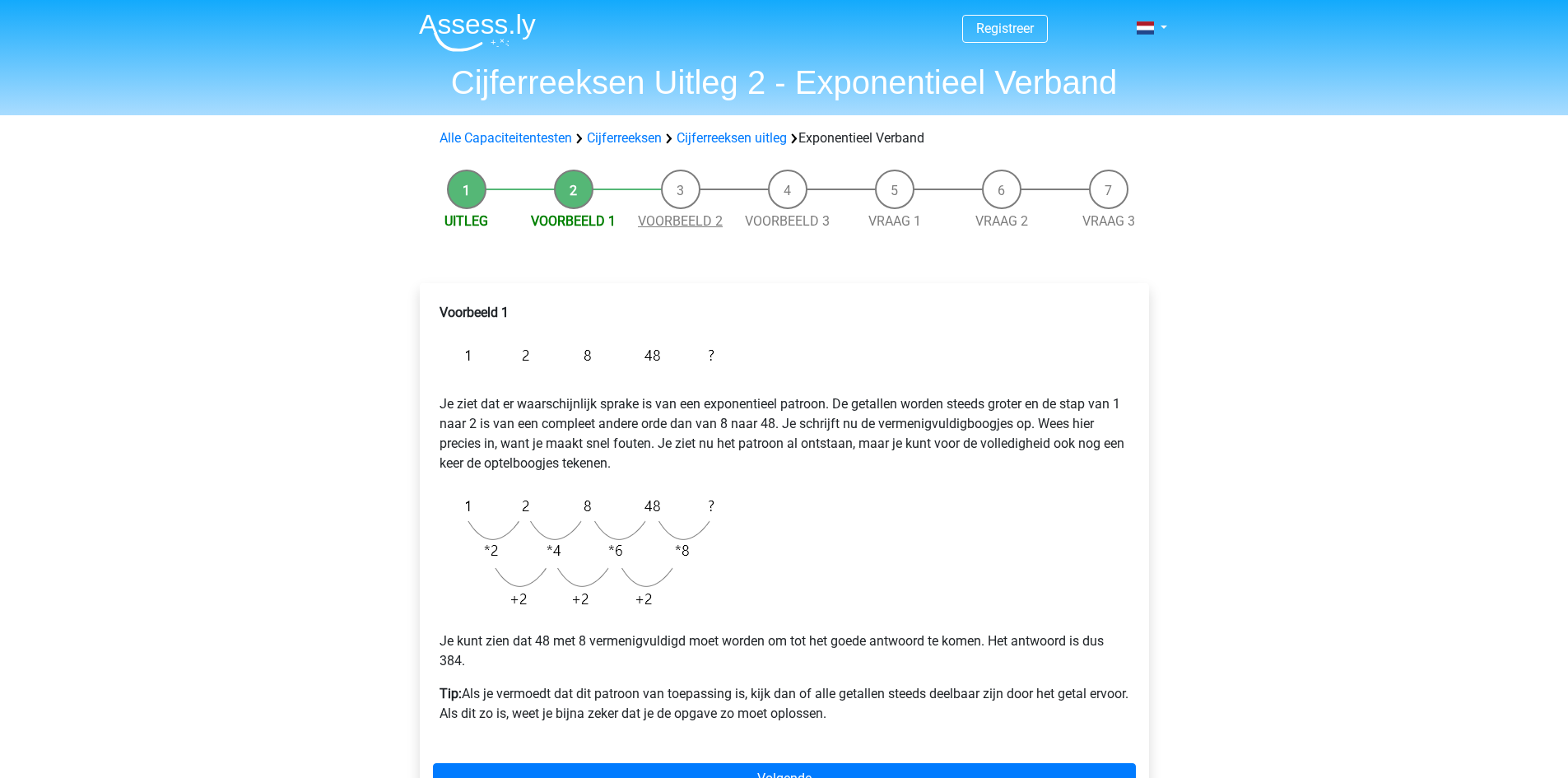
click at [679, 219] on link "Voorbeeld 2" at bounding box center [680, 221] width 85 height 15
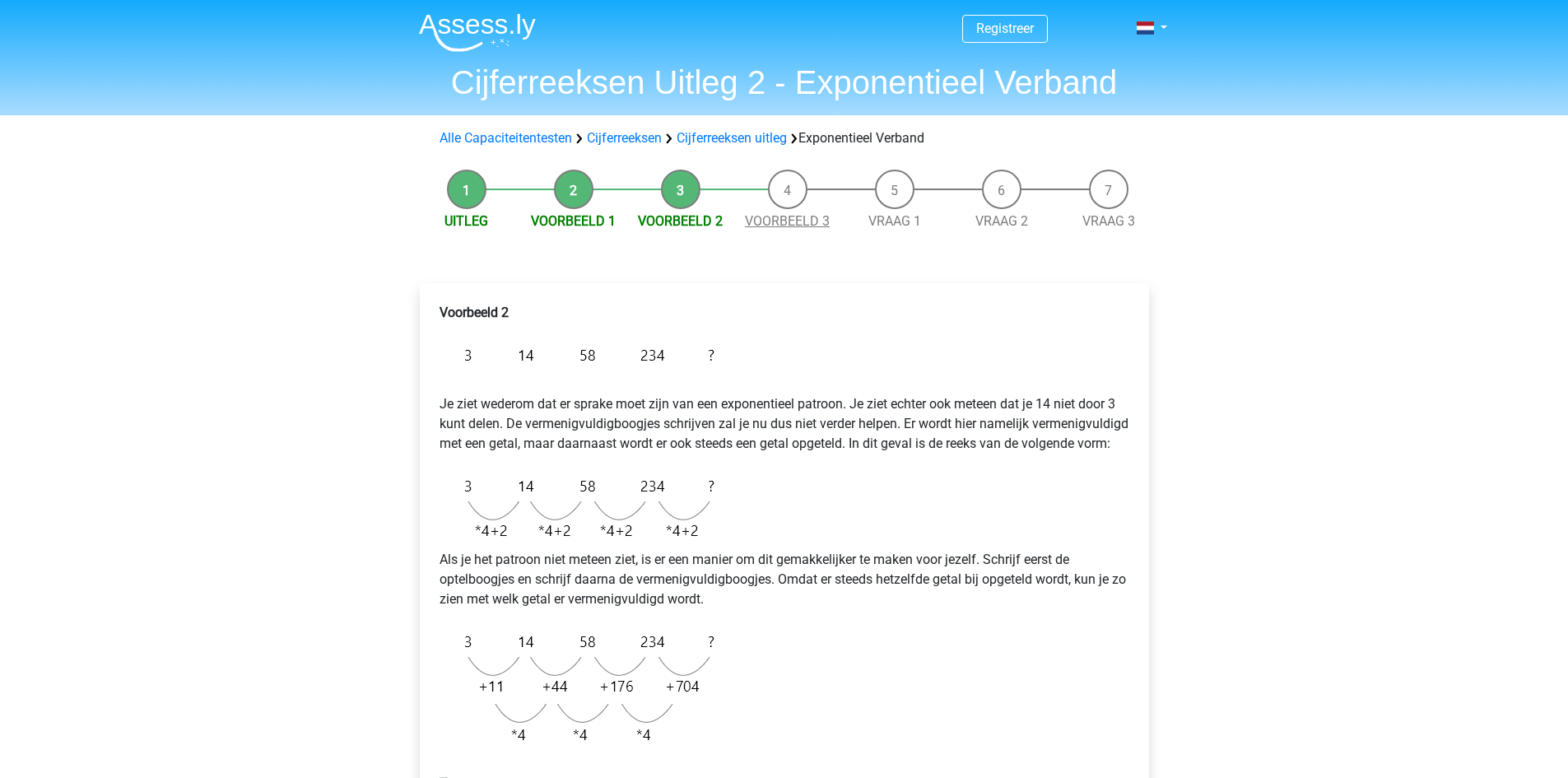
click at [775, 213] on link "Voorbeeld 3" at bounding box center [787, 221] width 85 height 15
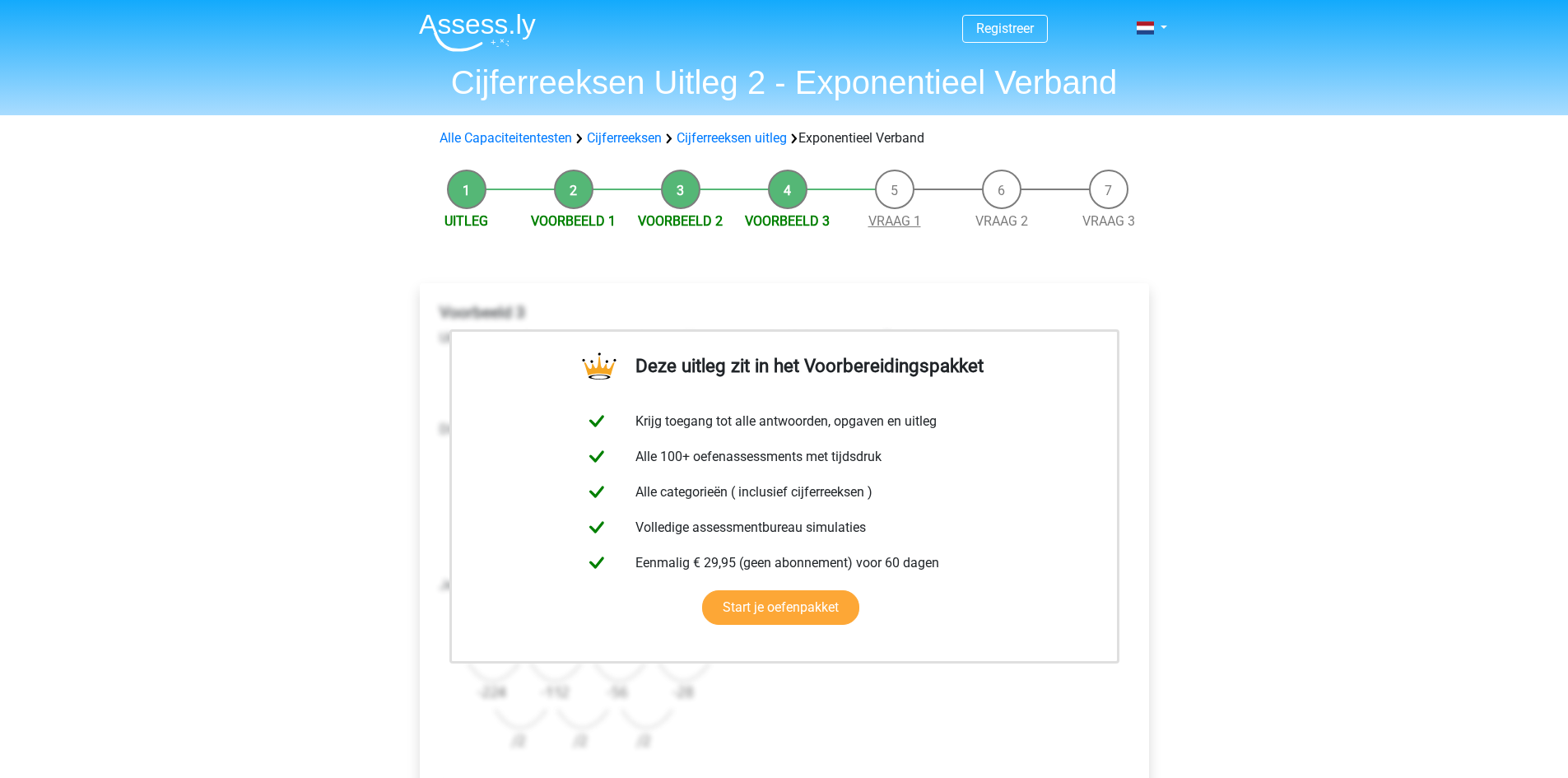
click at [884, 218] on link "Vraag 1" at bounding box center [894, 221] width 52 height 15
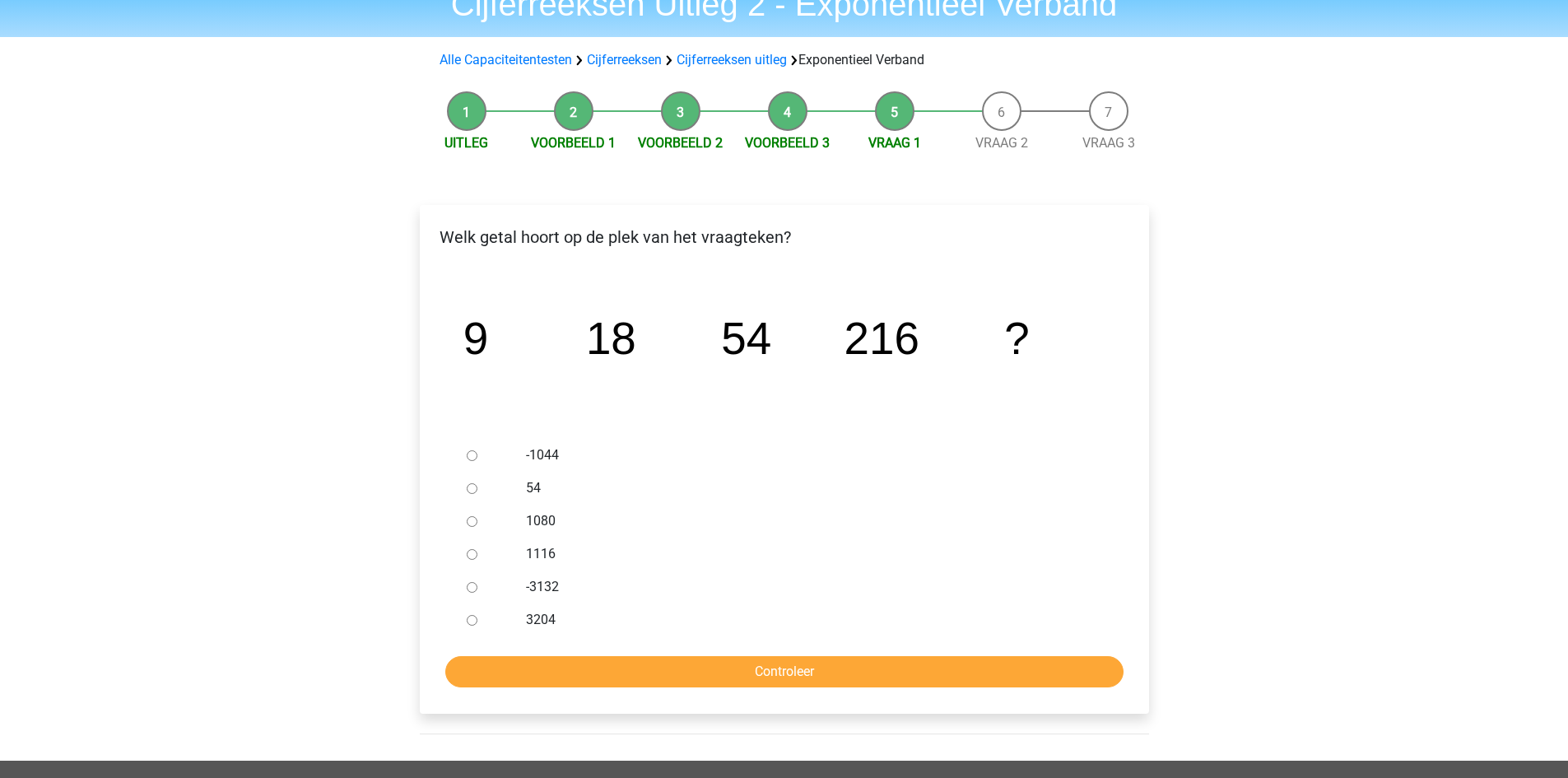
scroll to position [82, 0]
